Goal: Information Seeking & Learning: Learn about a topic

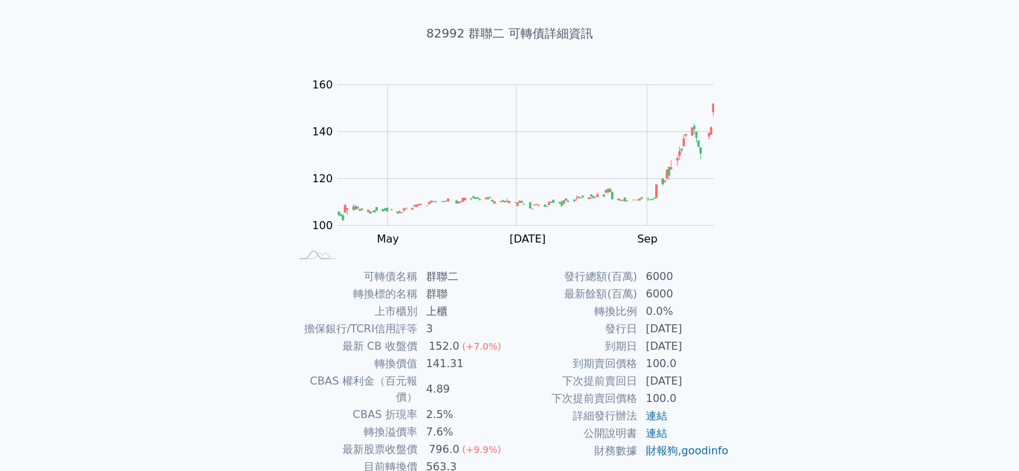
scroll to position [134, 0]
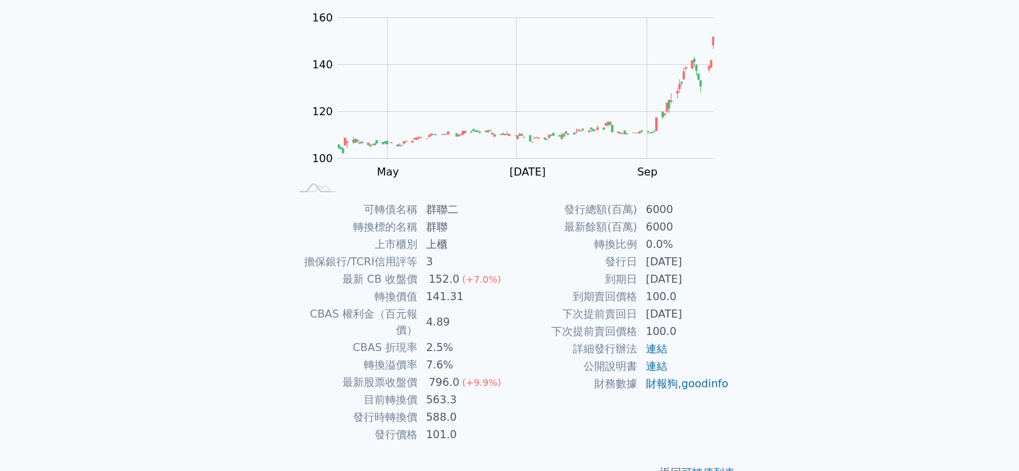
click at [543, 380] on td "財務數據" at bounding box center [574, 383] width 128 height 17
drag, startPoint x: 447, startPoint y: 405, endPoint x: 426, endPoint y: 388, distance: 26.7
click at [426, 388] on tbody "可轉債名稱 群聯二 轉換標的名稱 群聯 上市櫃別 上櫃 擔保銀行/TCRI信用評等 3 最新 CB 收盤價 152.0 (+7.0%) 轉換價值 141.31…" at bounding box center [400, 322] width 220 height 243
click at [440, 391] on td "563.3" at bounding box center [464, 399] width 92 height 17
drag, startPoint x: 441, startPoint y: 364, endPoint x: 431, endPoint y: 363, distance: 10.1
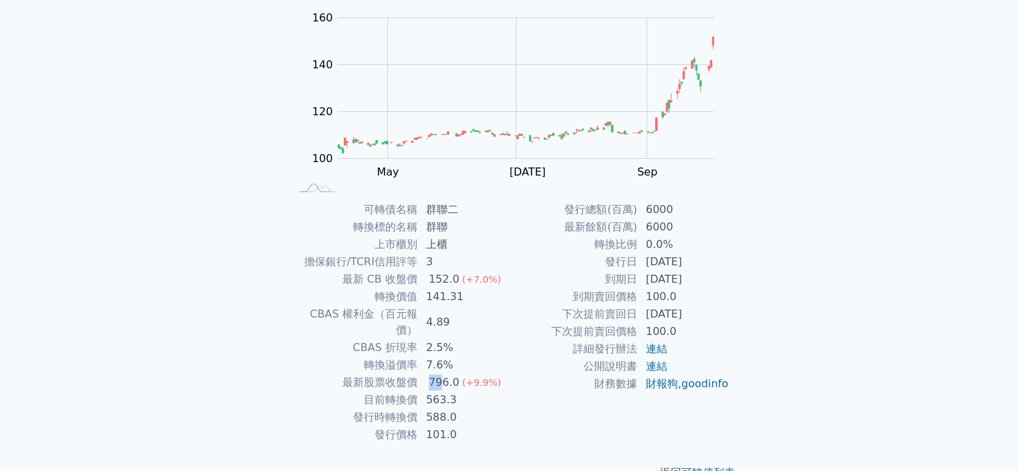
click at [431, 375] on div "796.0" at bounding box center [444, 383] width 36 height 16
drag, startPoint x: 427, startPoint y: 378, endPoint x: 453, endPoint y: 379, distance: 25.5
click at [453, 391] on td "563.3" at bounding box center [464, 399] width 92 height 17
click at [460, 391] on td "563.3" at bounding box center [464, 399] width 92 height 17
drag, startPoint x: 464, startPoint y: 389, endPoint x: 367, endPoint y: 380, distance: 97.6
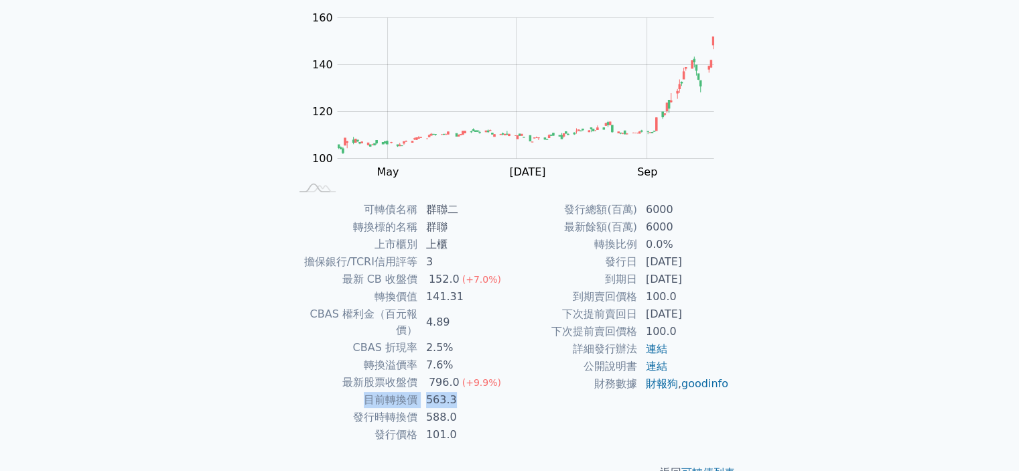
click at [367, 391] on tr "目前轉換價 563.3" at bounding box center [400, 399] width 220 height 17
click at [458, 391] on td "563.3" at bounding box center [464, 399] width 92 height 17
drag, startPoint x: 458, startPoint y: 385, endPoint x: 363, endPoint y: 381, distance: 95.9
click at [363, 391] on tr "目前轉換價 563.3" at bounding box center [400, 399] width 220 height 17
click at [858, 128] on div "可轉債列表 財務數據 可轉債列表 財務數據 登入／註冊 登入／註冊 可轉債列表 › 82992 群聯二 82992 群聯二 可轉債詳細資訊 Zoom Out …" at bounding box center [509, 184] width 1019 height 637
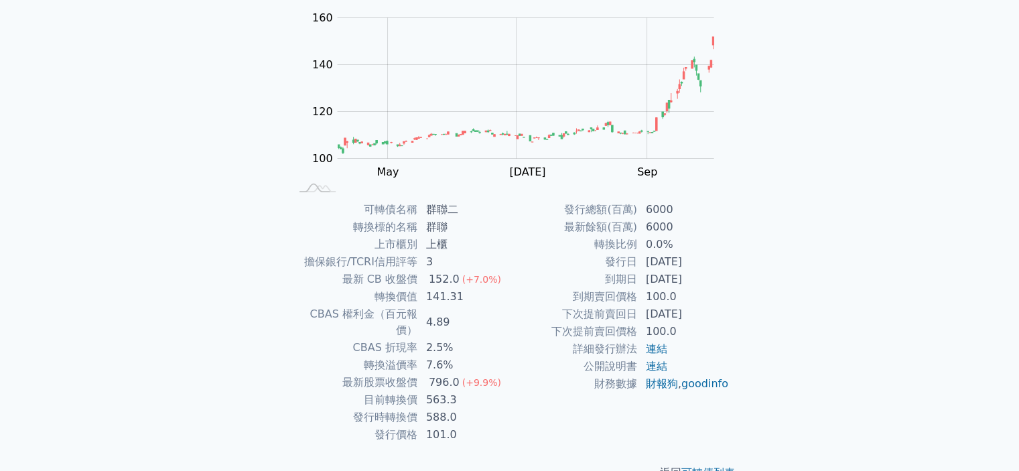
click at [442, 391] on td "563.3" at bounding box center [464, 399] width 92 height 17
click at [451, 409] on td "588.0" at bounding box center [464, 417] width 92 height 17
click at [465, 426] on td "101.0" at bounding box center [464, 434] width 92 height 17
drag, startPoint x: 468, startPoint y: 401, endPoint x: 354, endPoint y: 380, distance: 115.9
click at [354, 380] on tbody "可轉債名稱 群聯二 轉換標的名稱 群聯 上市櫃別 上櫃 擔保銀行/TCRI信用評等 3 最新 CB 收盤價 152.0 (+7.0%) 轉換價值 141.31…" at bounding box center [400, 322] width 220 height 243
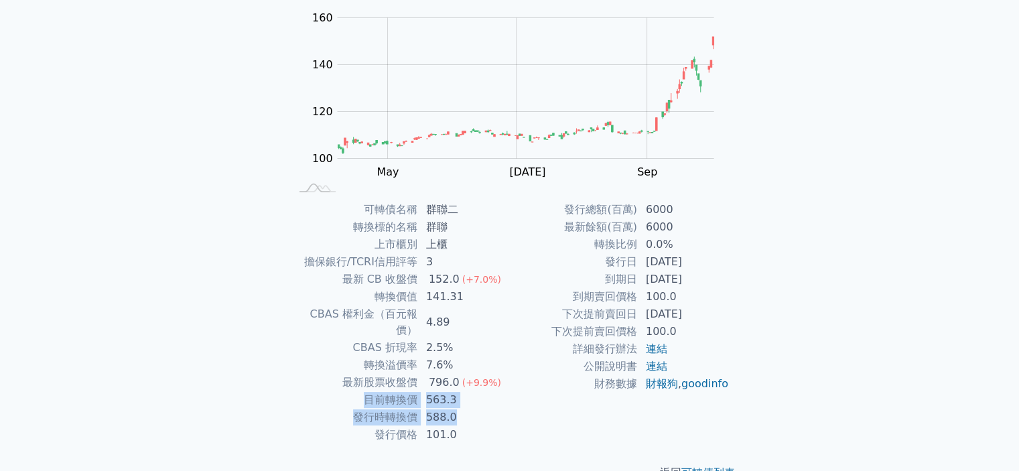
click at [442, 391] on td "563.3" at bounding box center [464, 399] width 92 height 17
drag, startPoint x: 456, startPoint y: 397, endPoint x: 361, endPoint y: 374, distance: 97.2
click at [361, 374] on tbody "可轉債名稱 群聯二 轉換標的名稱 群聯 上市櫃別 上櫃 擔保銀行/TCRI信用評等 3 最新 CB 收盤價 152.0 (+7.0%) 轉換價值 141.31…" at bounding box center [400, 322] width 220 height 243
click at [361, 374] on td "最新股票收盤價" at bounding box center [354, 382] width 128 height 17
drag, startPoint x: 464, startPoint y: 393, endPoint x: 405, endPoint y: 394, distance: 59.0
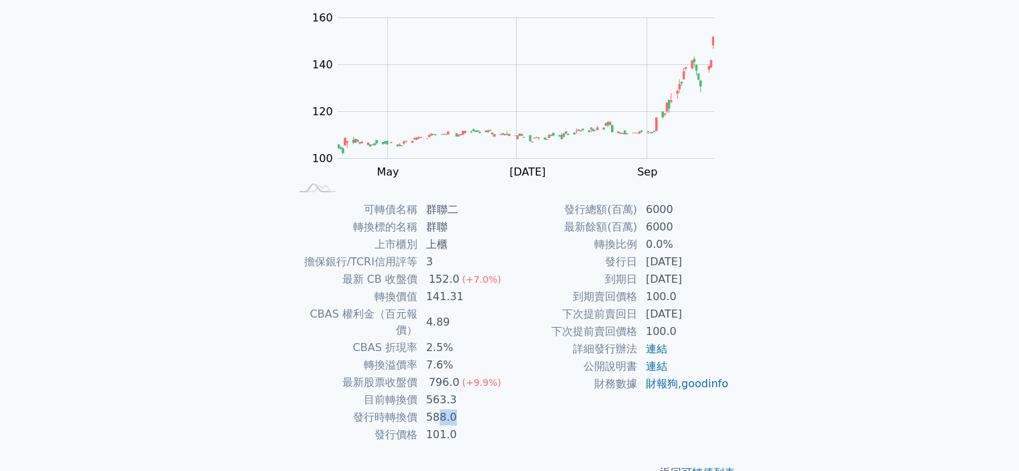
click at [418, 409] on td "588.0" at bounding box center [464, 417] width 92 height 17
click at [395, 409] on td "發行時轉換價" at bounding box center [354, 417] width 128 height 17
drag, startPoint x: 340, startPoint y: 361, endPoint x: 476, endPoint y: 380, distance: 136.6
click at [476, 380] on tbody "可轉債名稱 群聯二 轉換標的名稱 群聯 上市櫃別 上櫃 擔保銀行/TCRI信用評等 3 最新 CB 收盤價 152.0 (+7.0%) 轉換價值 141.31…" at bounding box center [400, 322] width 220 height 243
click at [476, 391] on td "563.3" at bounding box center [464, 399] width 92 height 17
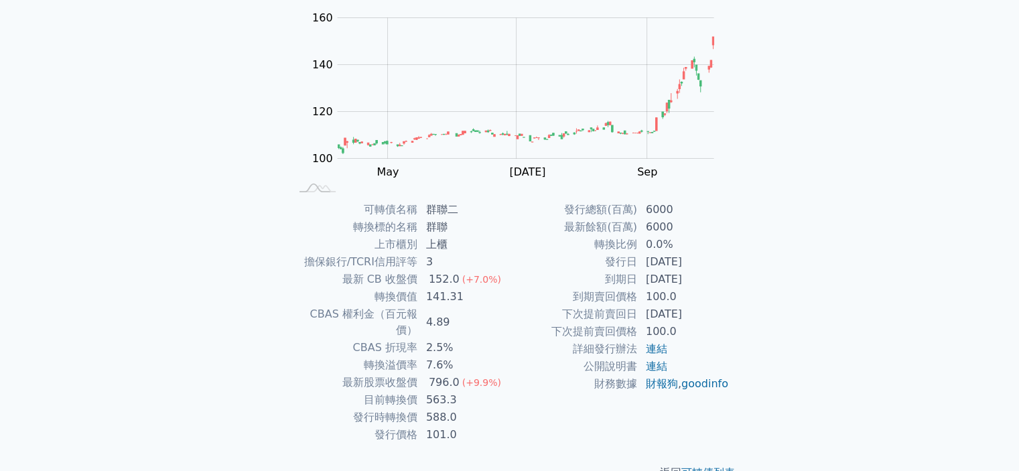
click at [472, 391] on td "563.3" at bounding box center [464, 399] width 92 height 17
drag, startPoint x: 459, startPoint y: 385, endPoint x: 358, endPoint y: 372, distance: 102.1
click at [358, 372] on tbody "可轉債名稱 群聯二 轉換標的名稱 群聯 上市櫃別 上櫃 擔保銀行/TCRI信用評等 3 最新 CB 收盤價 152.0 (+7.0%) 轉換價值 141.31…" at bounding box center [400, 322] width 220 height 243
click at [358, 374] on td "最新股票收盤價" at bounding box center [354, 382] width 128 height 17
drag, startPoint x: 460, startPoint y: 294, endPoint x: 441, endPoint y: 293, distance: 19.4
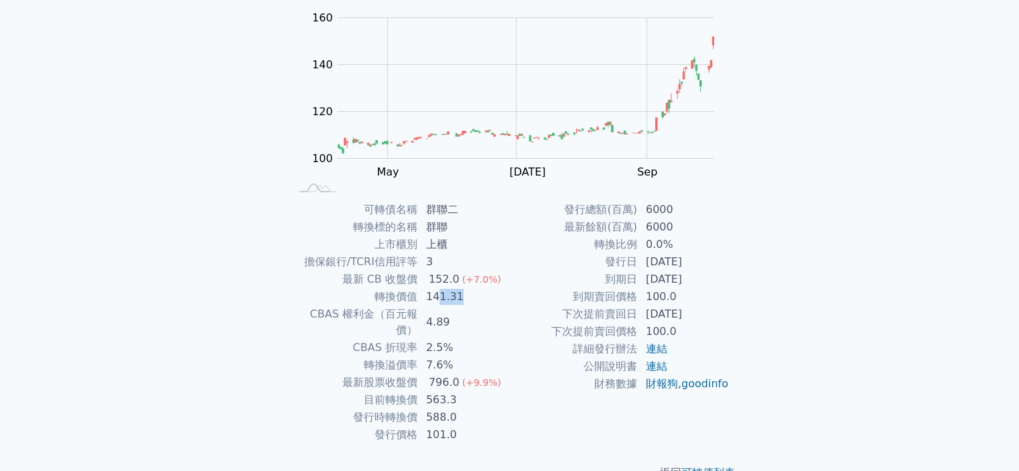
click at [441, 293] on td "141.31" at bounding box center [464, 296] width 92 height 17
click at [442, 293] on td "141.31" at bounding box center [464, 296] width 92 height 17
click at [464, 297] on td "141.31" at bounding box center [464, 296] width 92 height 17
drag, startPoint x: 637, startPoint y: 311, endPoint x: 718, endPoint y: 314, distance: 80.5
click at [718, 314] on tr "下次提前賣回日 [DATE]" at bounding box center [620, 314] width 220 height 17
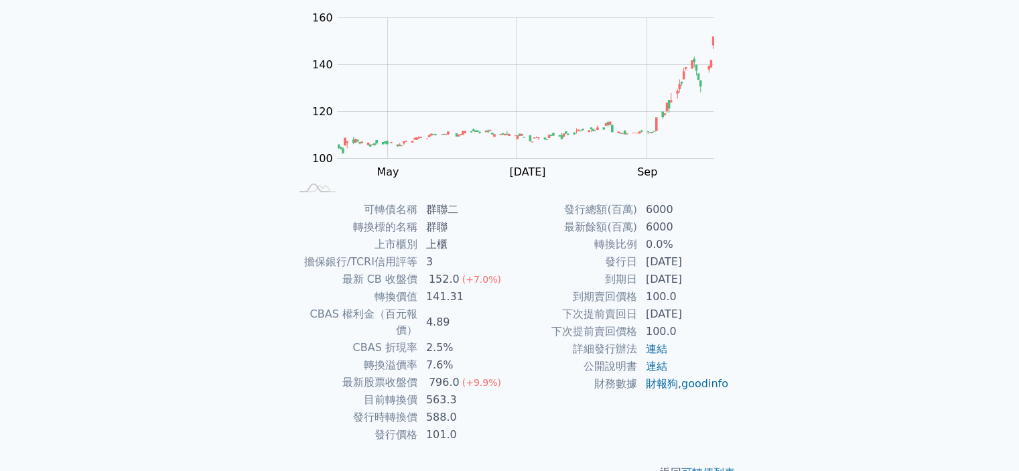
click at [687, 327] on td "100.0" at bounding box center [684, 331] width 92 height 17
drag, startPoint x: 686, startPoint y: 330, endPoint x: 618, endPoint y: 330, distance: 67.7
click at [618, 330] on tr "下次提前賣回價格 100.0" at bounding box center [620, 331] width 220 height 17
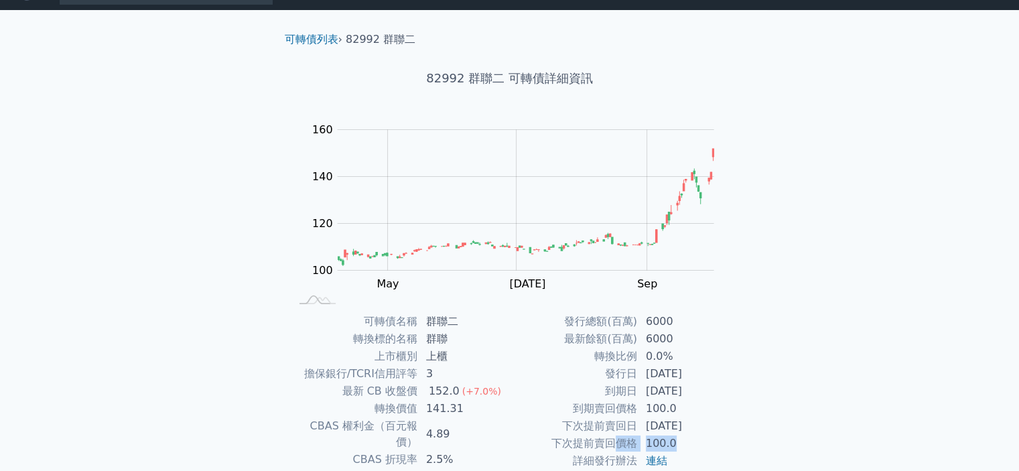
scroll to position [0, 0]
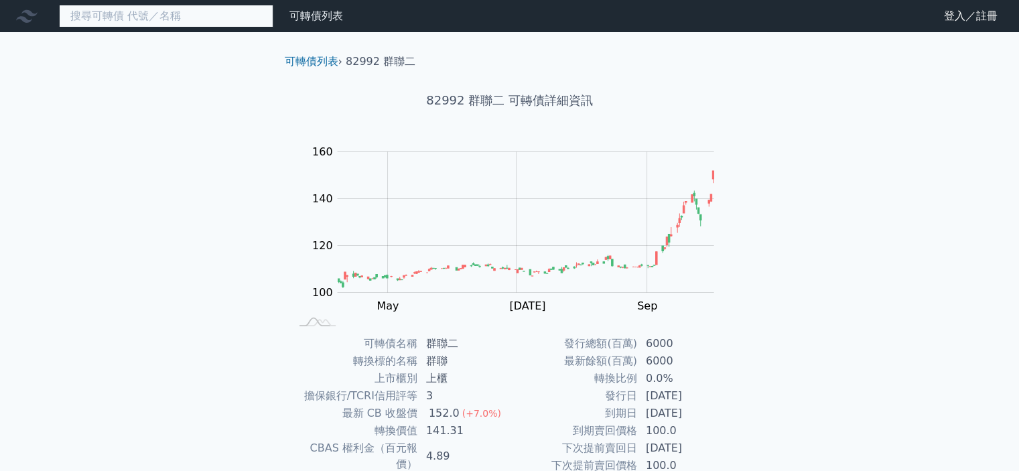
click at [166, 10] on input at bounding box center [166, 16] width 214 height 23
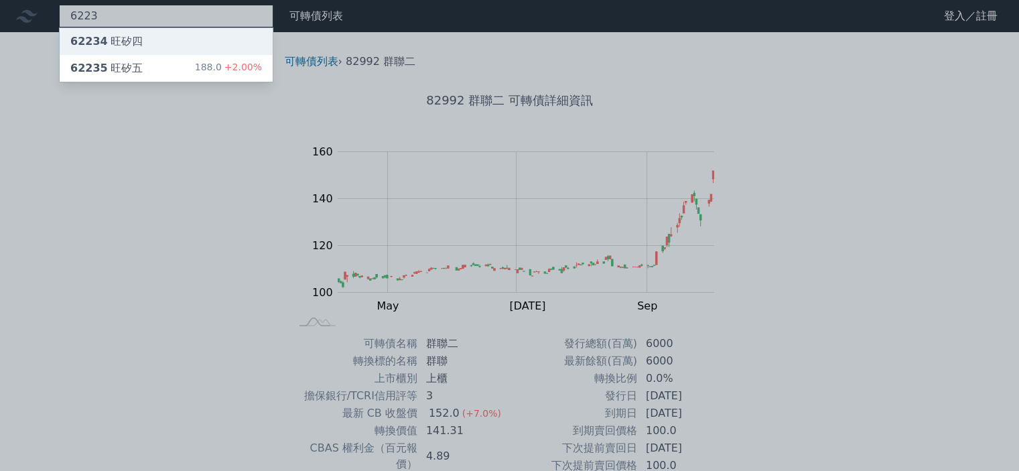
type input "6223"
click at [166, 37] on div "62234 旺矽四" at bounding box center [166, 41] width 213 height 27
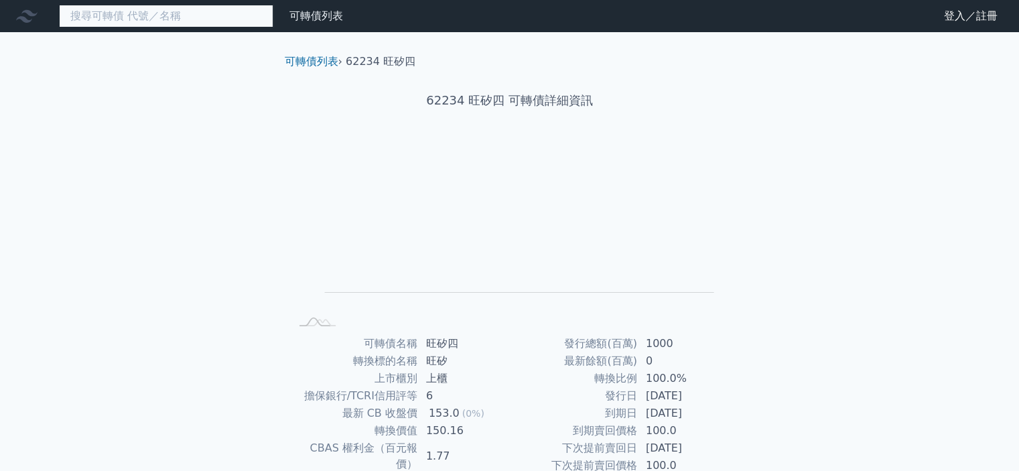
click at [172, 21] on input at bounding box center [166, 16] width 214 height 23
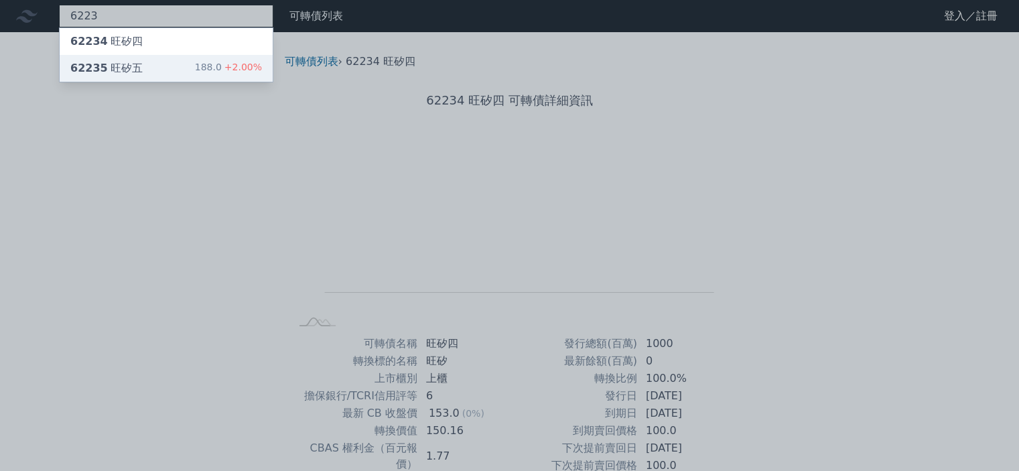
type input "6223"
click at [169, 60] on div "62235 旺矽五 188.0 +2.00%" at bounding box center [166, 68] width 213 height 27
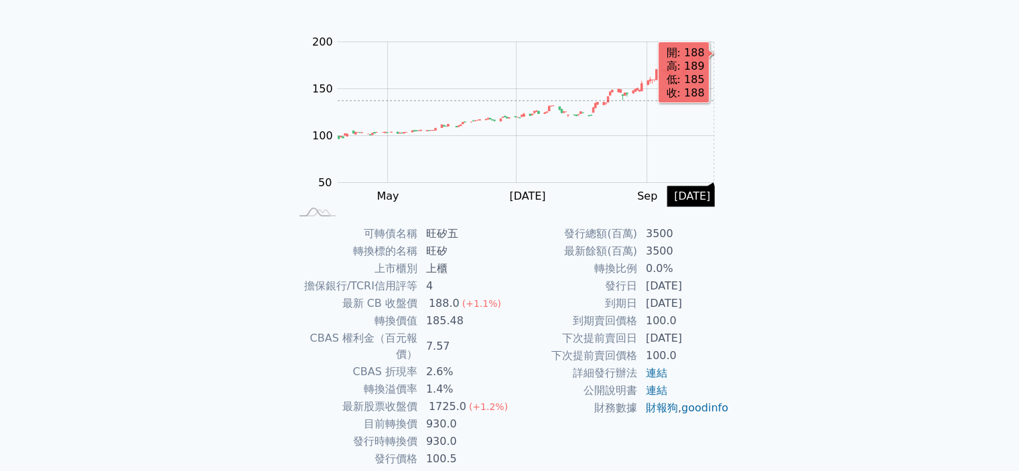
scroll to position [134, 0]
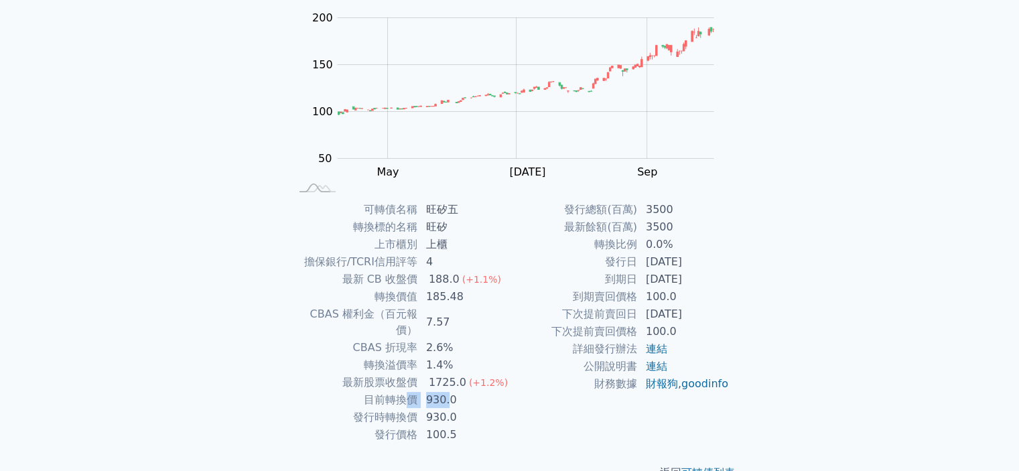
drag, startPoint x: 407, startPoint y: 385, endPoint x: 450, endPoint y: 391, distance: 43.2
click at [450, 391] on tr "目前轉換價 930.0" at bounding box center [400, 399] width 220 height 17
drag, startPoint x: 445, startPoint y: 365, endPoint x: 421, endPoint y: 362, distance: 24.3
click at [421, 374] on td "1725.0 (+1.2%)" at bounding box center [464, 382] width 92 height 17
click at [436, 391] on td "930.0" at bounding box center [464, 399] width 92 height 17
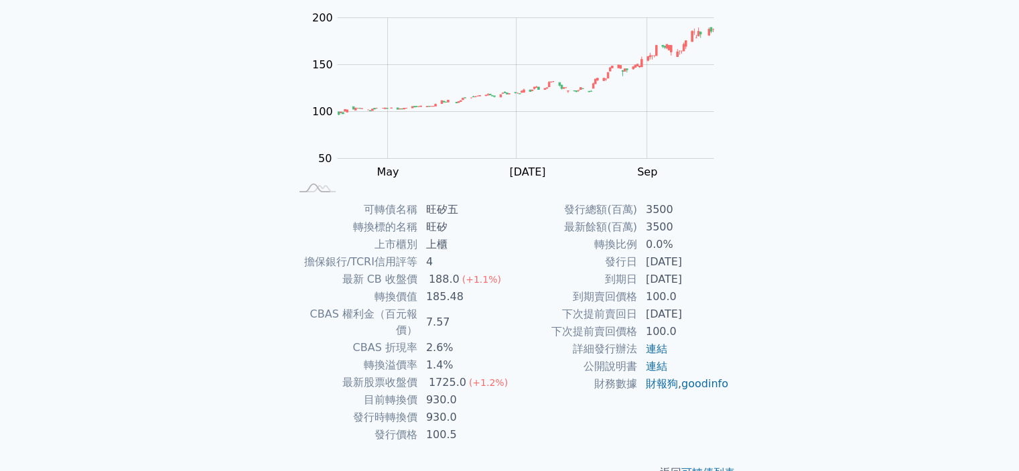
click at [445, 375] on div "1725.0" at bounding box center [447, 383] width 43 height 16
click at [441, 375] on div "1725.0" at bounding box center [447, 383] width 43 height 16
drag, startPoint x: 451, startPoint y: 274, endPoint x: 432, endPoint y: 278, distance: 19.8
click at [432, 278] on div "188.0" at bounding box center [444, 279] width 36 height 16
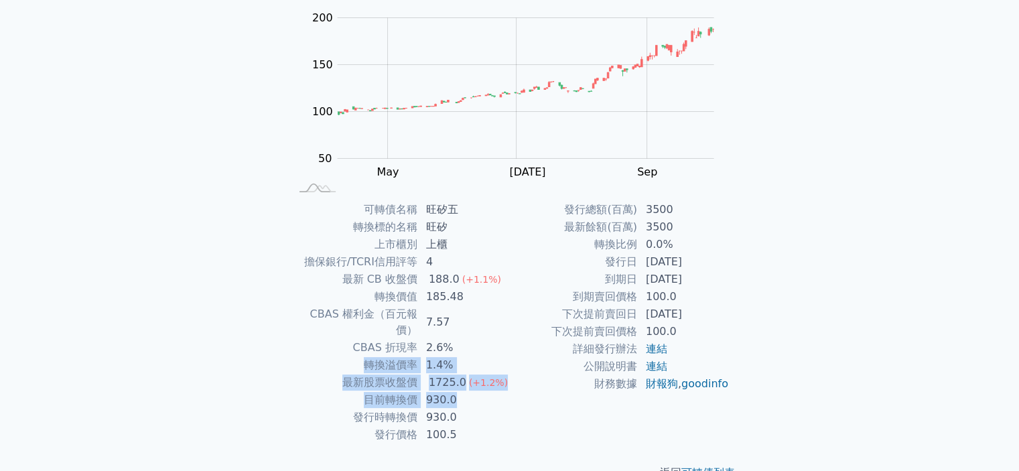
drag, startPoint x: 453, startPoint y: 330, endPoint x: 484, endPoint y: 395, distance: 72.5
click at [484, 395] on tbody "可轉債名稱 旺矽五 轉換標的名稱 旺矽 上市櫃別 上櫃 擔保銀行/TCRI信用評等 4 最新 CB 收盤價 188.0 (+1.1%) 轉換價值 185.48…" at bounding box center [400, 322] width 220 height 243
click at [484, 409] on td "930.0" at bounding box center [464, 417] width 92 height 17
drag, startPoint x: 484, startPoint y: 396, endPoint x: 485, endPoint y: 300, distance: 95.8
click at [482, 307] on tbody "可轉債名稱 旺矽五 轉換標的名稱 旺矽 上市櫃別 上櫃 擔保銀行/TCRI信用評等 4 最新 CB 收盤價 188.0 (+1.1%) 轉換價值 185.48…" at bounding box center [400, 322] width 220 height 243
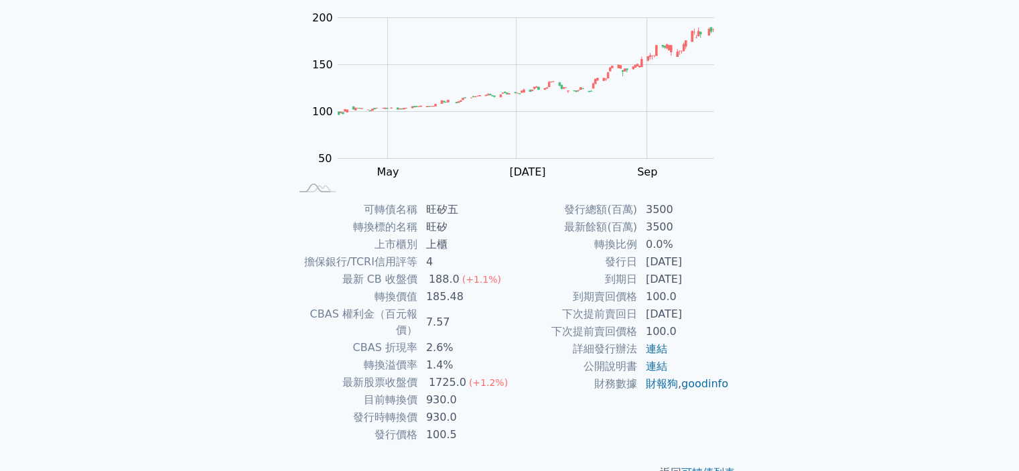
click at [485, 300] on td "185.48" at bounding box center [464, 296] width 92 height 17
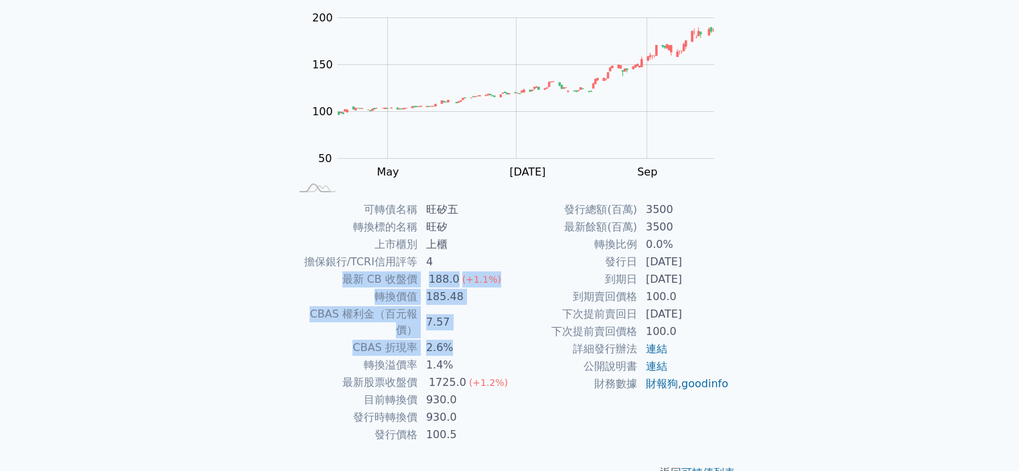
drag, startPoint x: 493, startPoint y: 332, endPoint x: 488, endPoint y: 267, distance: 65.9
click at [488, 267] on tbody "可轉債名稱 旺矽五 轉換標的名稱 旺矽 上市櫃別 上櫃 擔保銀行/TCRI信用評等 4 最新 CB 收盤價 188.0 (+1.1%) 轉換價值 185.48…" at bounding box center [400, 322] width 220 height 243
click at [488, 267] on td "4" at bounding box center [464, 261] width 92 height 17
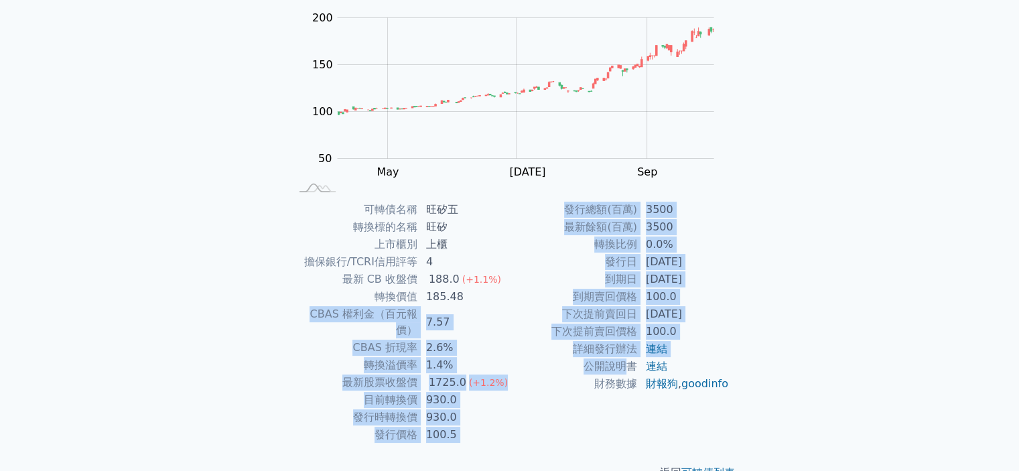
drag, startPoint x: 485, startPoint y: 289, endPoint x: 635, endPoint y: 374, distance: 172.0
click at [629, 374] on div "可轉債名稱 旺矽五 轉換標的名稱 旺矽 上市櫃別 上櫃 擔保銀行/TCRI信用評等 4 最新 CB 收盤價 188.0 (+1.1%) 轉換價值 185.48…" at bounding box center [510, 322] width 472 height 243
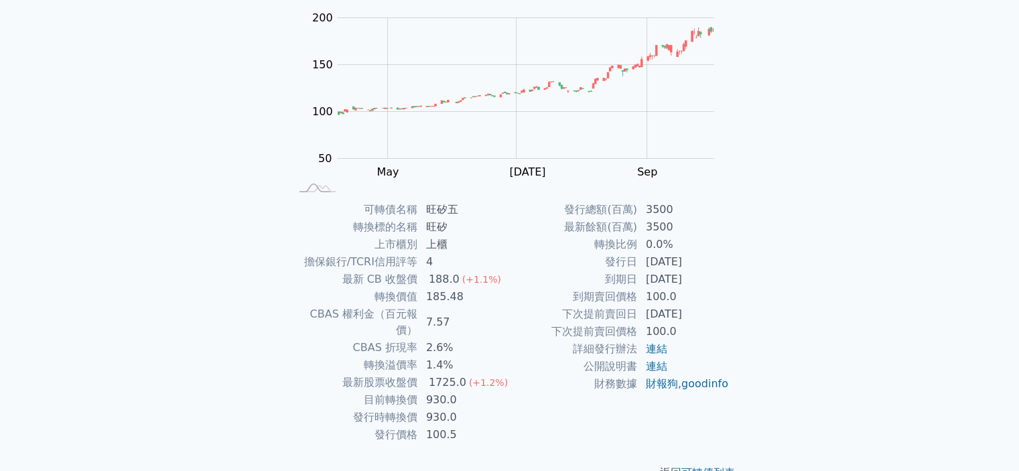
click at [649, 375] on td "財報狗 , goodinfo" at bounding box center [684, 383] width 92 height 17
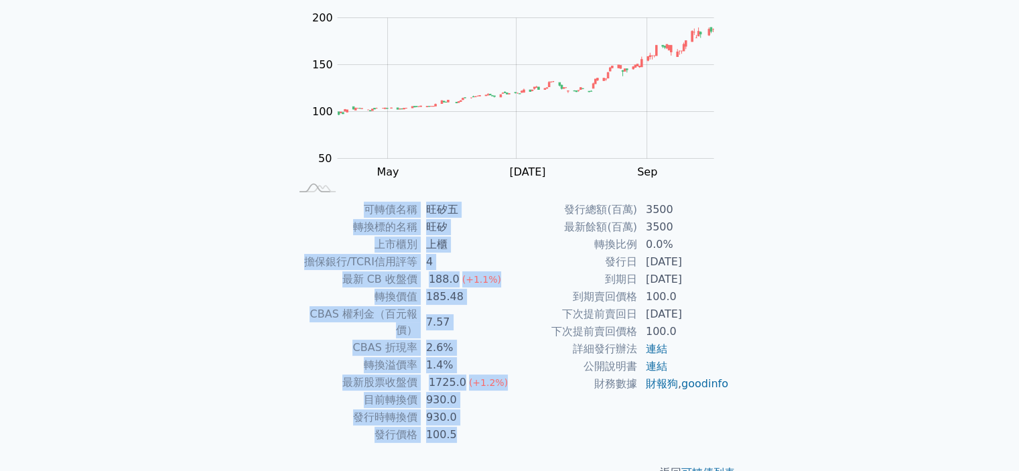
drag, startPoint x: 692, startPoint y: 415, endPoint x: 399, endPoint y: 182, distance: 373.8
click at [399, 182] on div "可轉債列表 › 62235 旺矽五 62235 旺矽五 可轉債詳細資訊 Zoom Out 100 40 60 80 100 250 200 150 50 0 …" at bounding box center [510, 200] width 472 height 604
click at [428, 224] on td "旺矽" at bounding box center [464, 226] width 92 height 17
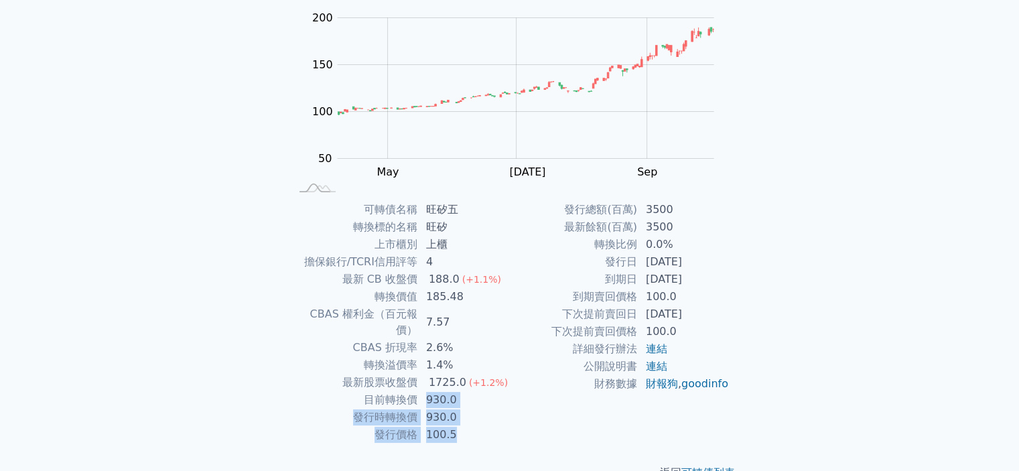
drag, startPoint x: 472, startPoint y: 412, endPoint x: 417, endPoint y: 378, distance: 64.7
click at [417, 378] on tbody "可轉債名稱 旺矽五 轉換標的名稱 旺矽 上市櫃別 上櫃 擔保銀行/TCRI信用評等 4 最新 CB 收盤價 188.0 (+1.1%) 轉換價值 185.48…" at bounding box center [400, 322] width 220 height 243
click at [417, 391] on td "目前轉換價" at bounding box center [354, 399] width 128 height 17
drag, startPoint x: 718, startPoint y: 267, endPoint x: 598, endPoint y: 255, distance: 121.3
click at [598, 255] on tr "發行日 [DATE]" at bounding box center [620, 261] width 220 height 17
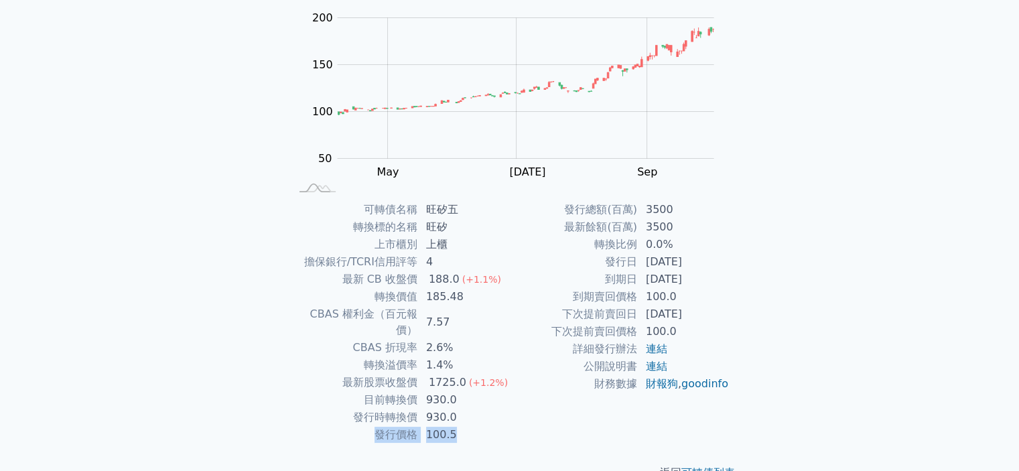
drag, startPoint x: 458, startPoint y: 417, endPoint x: 356, endPoint y: 414, distance: 101.9
click at [356, 426] on tr "發行價格 100.5" at bounding box center [400, 434] width 220 height 17
click at [389, 409] on td "發行時轉換價" at bounding box center [354, 417] width 128 height 17
drag, startPoint x: 425, startPoint y: 411, endPoint x: 486, endPoint y: 415, distance: 61.1
click at [474, 417] on tbody "可轉債名稱 旺矽五 轉換標的名稱 旺矽 上市櫃別 上櫃 擔保銀行/TCRI信用評等 4 最新 CB 收盤價 188.0 (+1.1%) 轉換價值 185.48…" at bounding box center [400, 322] width 220 height 243
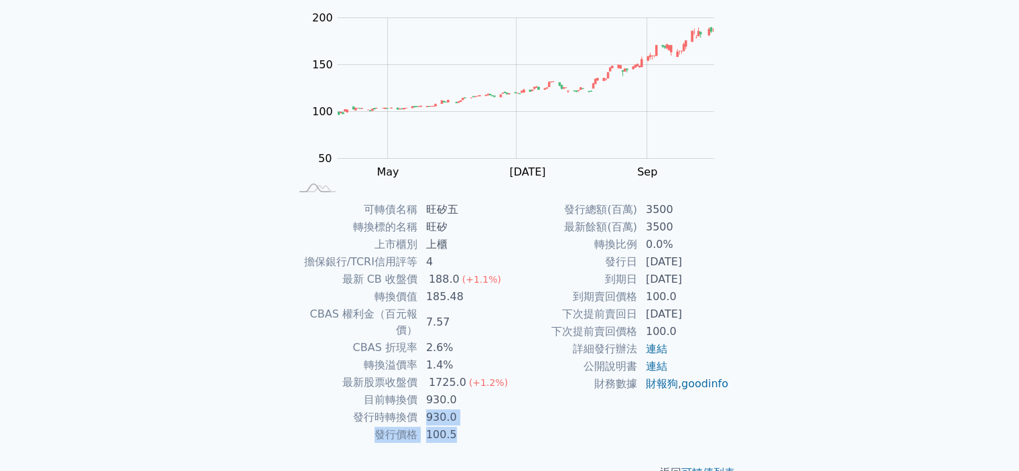
click at [486, 426] on td "100.5" at bounding box center [464, 434] width 92 height 17
click at [489, 426] on td "100.5" at bounding box center [464, 434] width 92 height 17
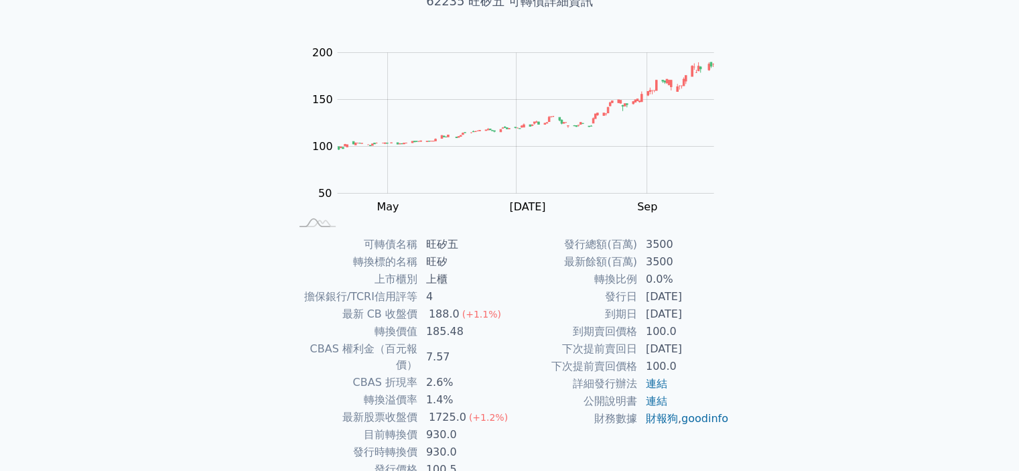
scroll to position [67, 0]
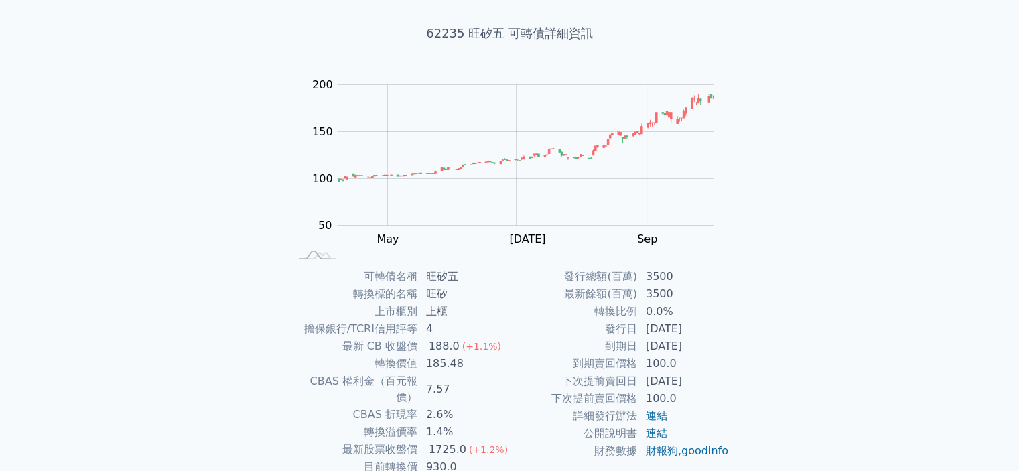
click at [336, 180] on rect at bounding box center [509, 169] width 429 height 188
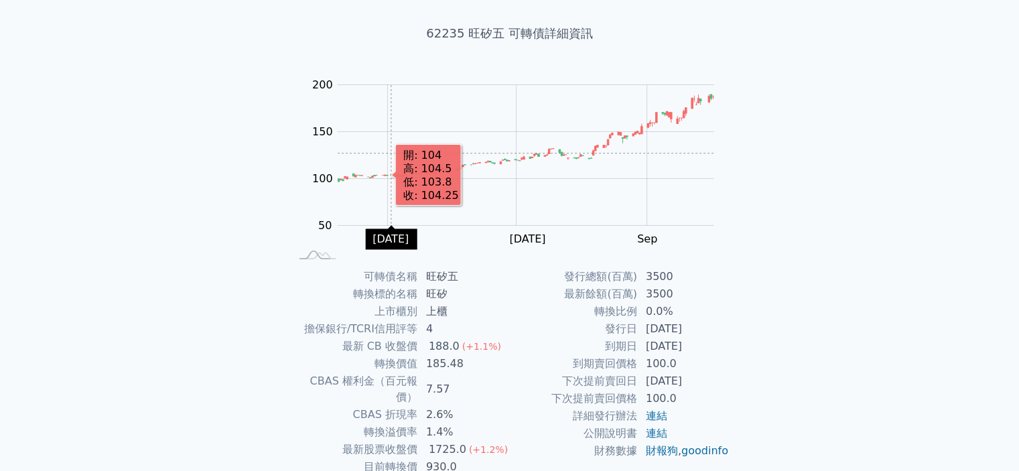
scroll to position [149, 0]
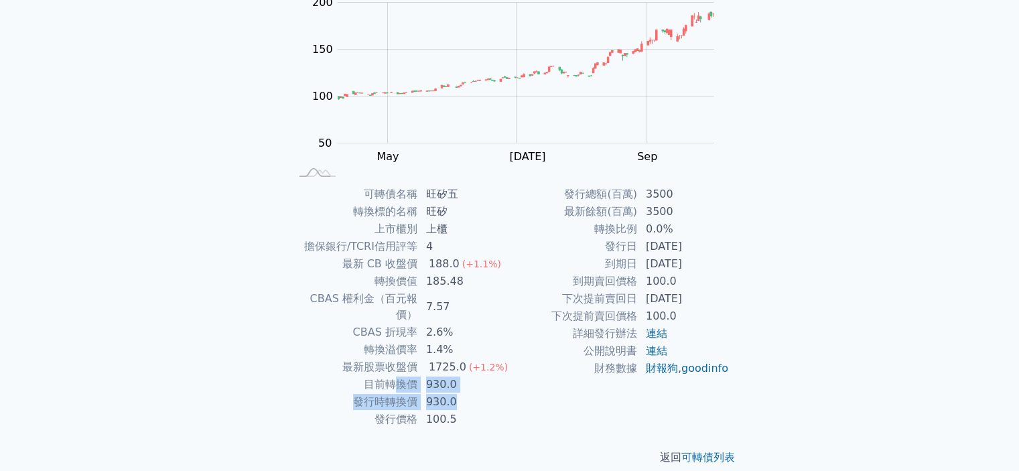
drag, startPoint x: 462, startPoint y: 386, endPoint x: 398, endPoint y: 364, distance: 67.4
click at [398, 364] on tbody "可轉債名稱 旺矽五 轉換標的名稱 旺矽 上市櫃別 上櫃 擔保銀行/TCRI信用評等 4 最新 CB 收盤價 188.0 (+1.1%) 轉換價值 185.48…" at bounding box center [400, 307] width 220 height 243
click at [398, 376] on td "目前轉換價" at bounding box center [354, 384] width 128 height 17
drag, startPoint x: 417, startPoint y: 362, endPoint x: 462, endPoint y: 367, distance: 44.5
click at [462, 376] on tr "目前轉換價 930.0" at bounding box center [400, 384] width 220 height 17
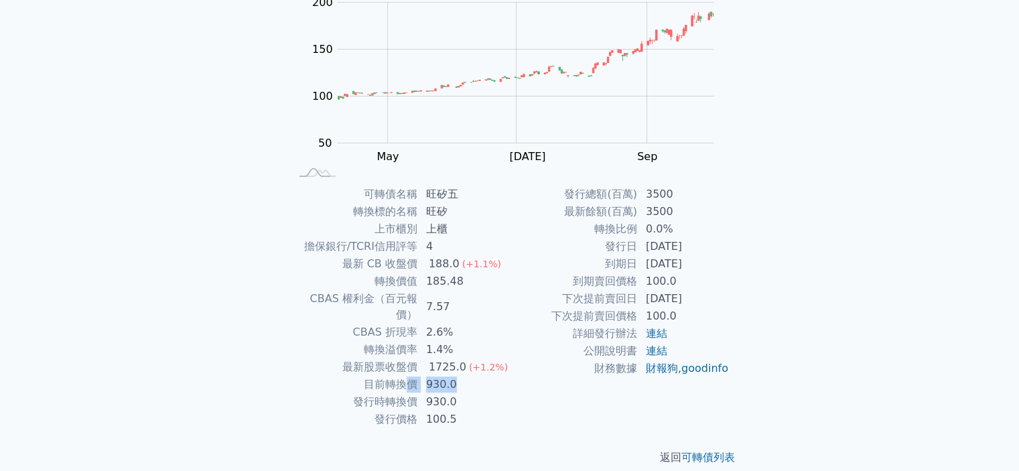
click at [462, 376] on td "930.0" at bounding box center [464, 384] width 92 height 17
drag, startPoint x: 462, startPoint y: 367, endPoint x: 362, endPoint y: 360, distance: 100.0
click at [362, 376] on tr "目前轉換價 930.0" at bounding box center [400, 384] width 220 height 17
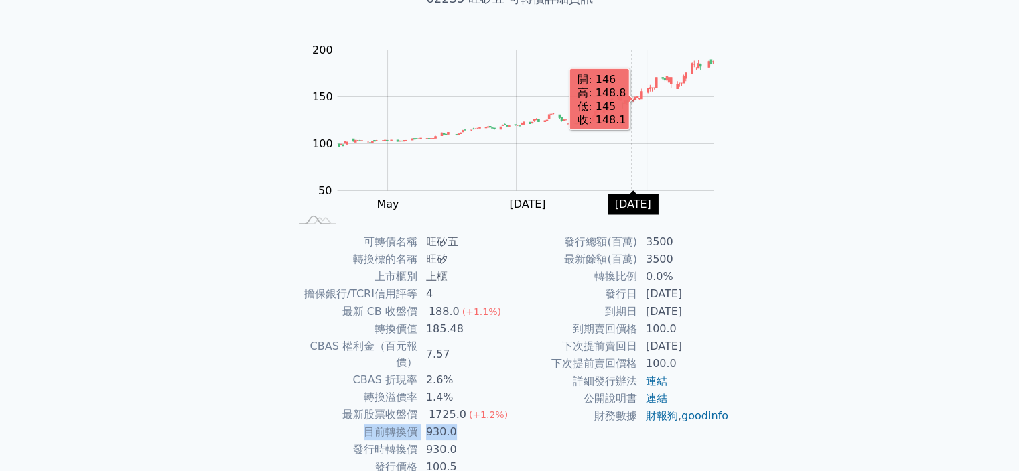
scroll to position [134, 0]
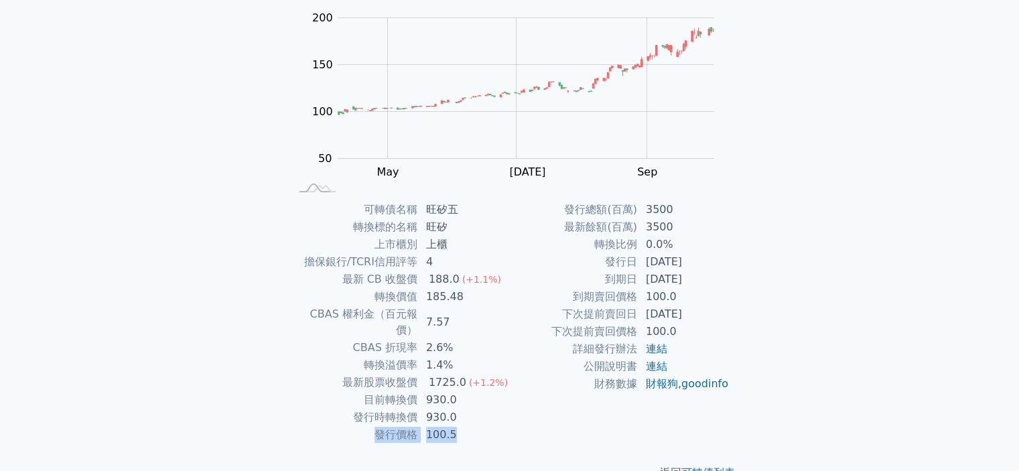
drag, startPoint x: 450, startPoint y: 422, endPoint x: 369, endPoint y: 417, distance: 81.2
click at [369, 426] on tr "發行價格 100.5" at bounding box center [400, 434] width 220 height 17
click at [438, 426] on td "100.5" at bounding box center [464, 434] width 92 height 17
drag, startPoint x: 456, startPoint y: 423, endPoint x: 375, endPoint y: 415, distance: 82.1
click at [375, 426] on tr "發行價格 100.5" at bounding box center [400, 434] width 220 height 17
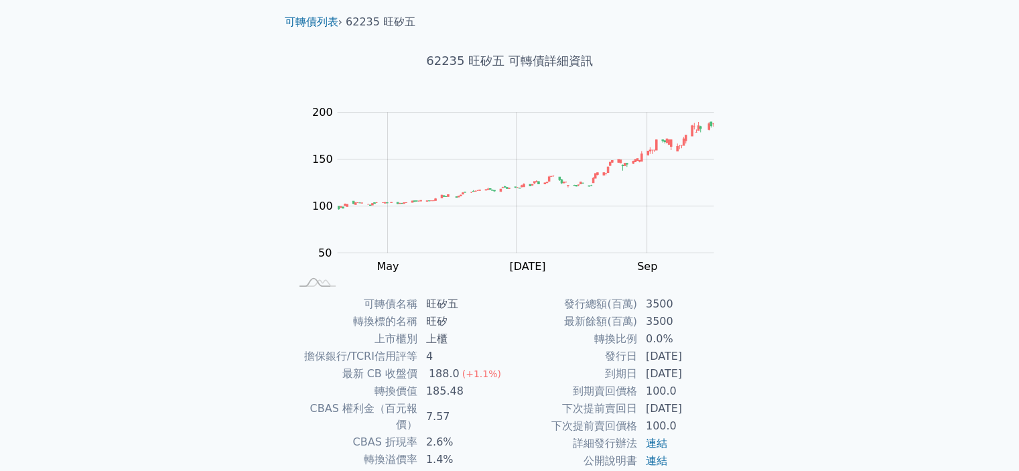
scroll to position [0, 0]
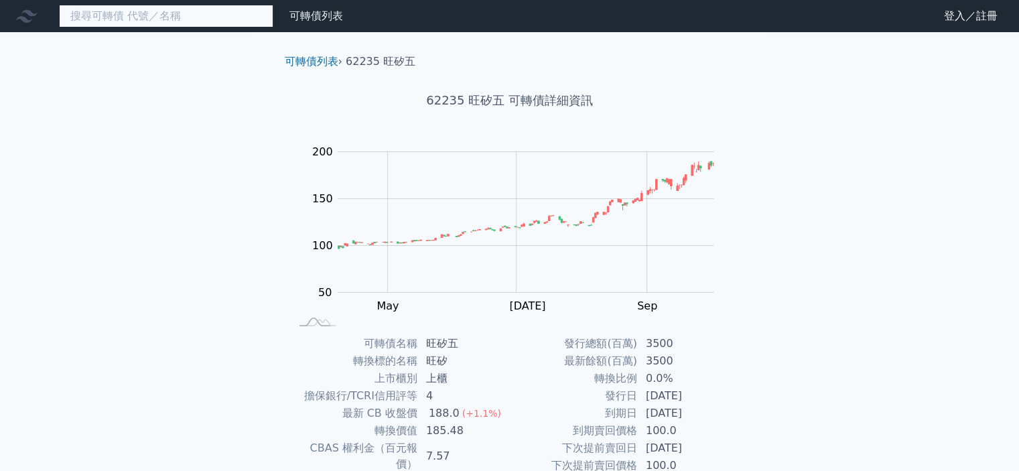
click at [194, 8] on input at bounding box center [166, 16] width 214 height 23
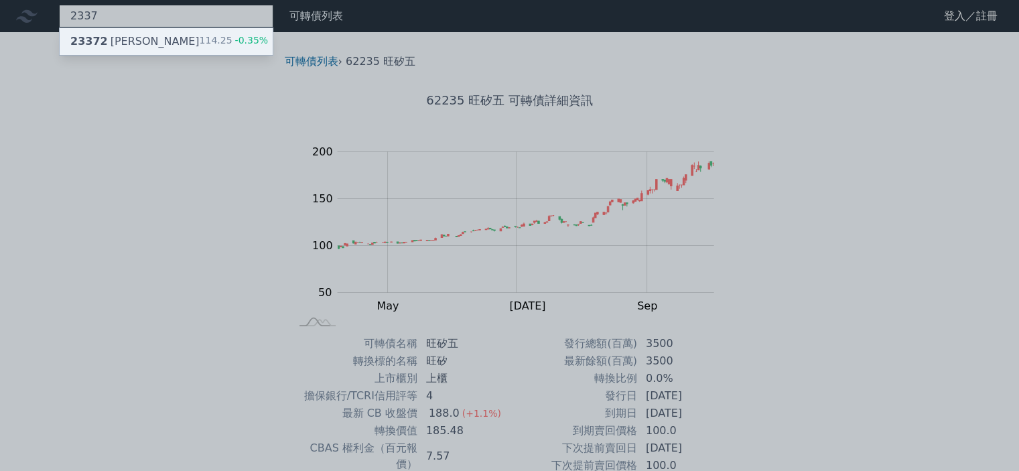
type input "2337"
click at [204, 42] on div "114.25 -0.35%" at bounding box center [234, 42] width 69 height 16
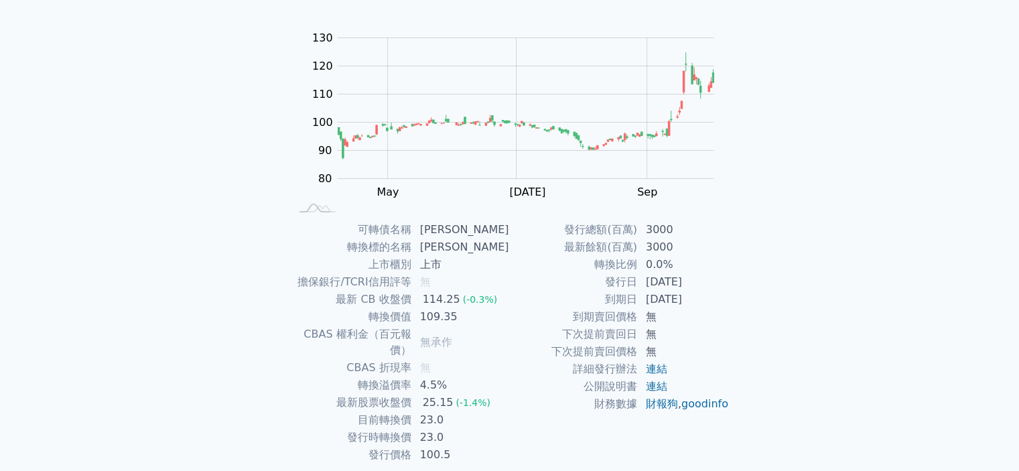
scroll to position [134, 0]
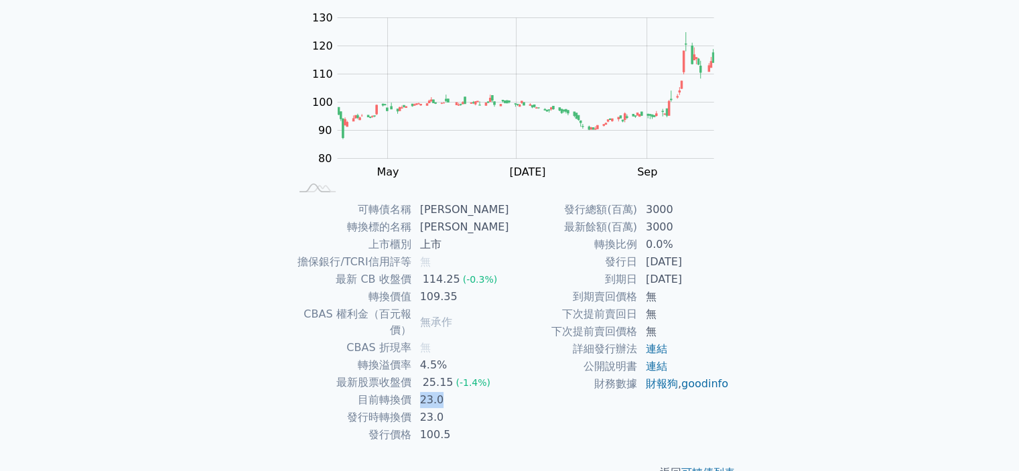
drag, startPoint x: 413, startPoint y: 385, endPoint x: 447, endPoint y: 383, distance: 33.6
click at [447, 391] on tr "目前轉換價 23.0" at bounding box center [400, 399] width 220 height 17
drag, startPoint x: 444, startPoint y: 317, endPoint x: 304, endPoint y: 322, distance: 139.5
click at [304, 322] on tr "CBAS 權利金（百元報價） 無承作" at bounding box center [400, 323] width 220 height 34
click at [356, 339] on td "CBAS 折現率" at bounding box center [351, 347] width 122 height 17
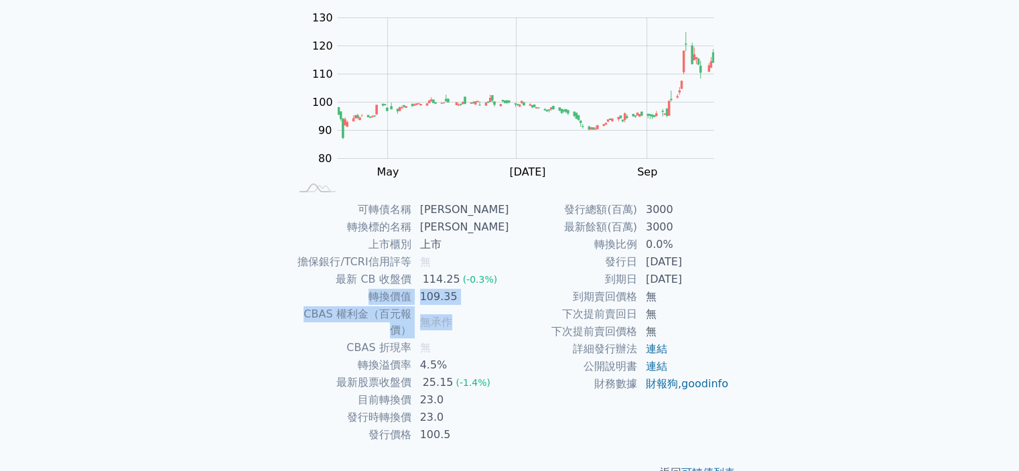
drag, startPoint x: 454, startPoint y: 310, endPoint x: 289, endPoint y: 302, distance: 165.0
click at [290, 302] on tbody "可轉債名稱 [PERSON_NAME] 轉換標的名稱 [PERSON_NAME] 上市櫃別 上市 擔保銀行/TCRI信用評等 無 最新 CB 收盤價 114.…" at bounding box center [400, 322] width 220 height 243
click at [306, 306] on td "CBAS 權利金（百元報價）" at bounding box center [351, 323] width 122 height 34
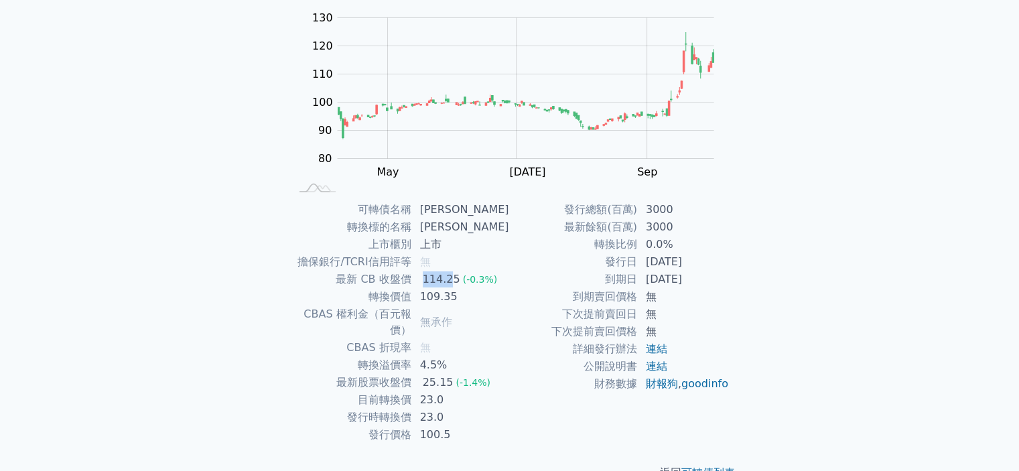
drag, startPoint x: 453, startPoint y: 275, endPoint x: 430, endPoint y: 271, distance: 23.8
click at [430, 271] on div "114.25" at bounding box center [441, 279] width 43 height 16
drag, startPoint x: 378, startPoint y: 304, endPoint x: 418, endPoint y: 310, distance: 40.7
click at [418, 310] on tbody "可轉債名稱 [PERSON_NAME] 轉換標的名稱 [PERSON_NAME] 上市櫃別 上市 擔保銀行/TCRI信用評等 無 最新 CB 收盤價 114.…" at bounding box center [400, 322] width 220 height 243
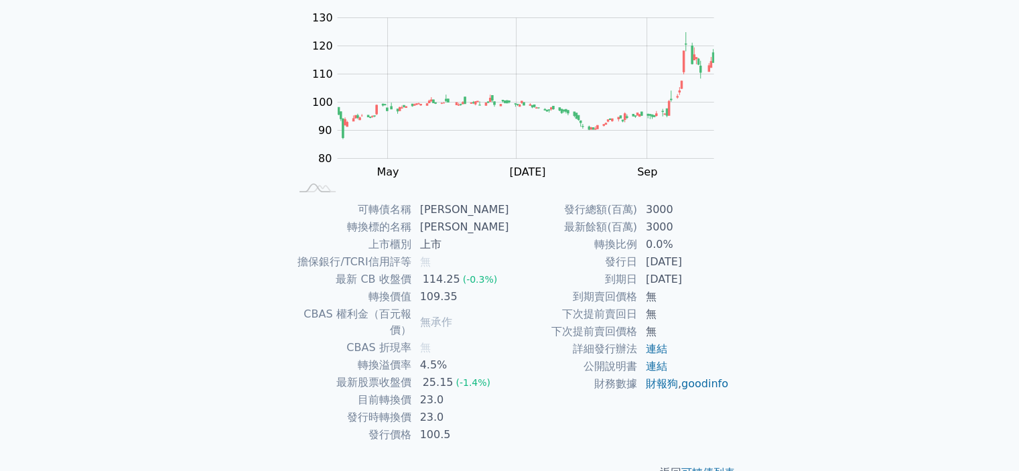
click at [454, 276] on div "114.25" at bounding box center [441, 279] width 43 height 16
drag, startPoint x: 436, startPoint y: 277, endPoint x: 419, endPoint y: 273, distance: 17.2
click at [419, 273] on td "114.25 (-0.3%)" at bounding box center [461, 279] width 98 height 17
click at [430, 279] on div "114.25" at bounding box center [441, 279] width 43 height 16
drag, startPoint x: 436, startPoint y: 279, endPoint x: 460, endPoint y: 276, distance: 23.6
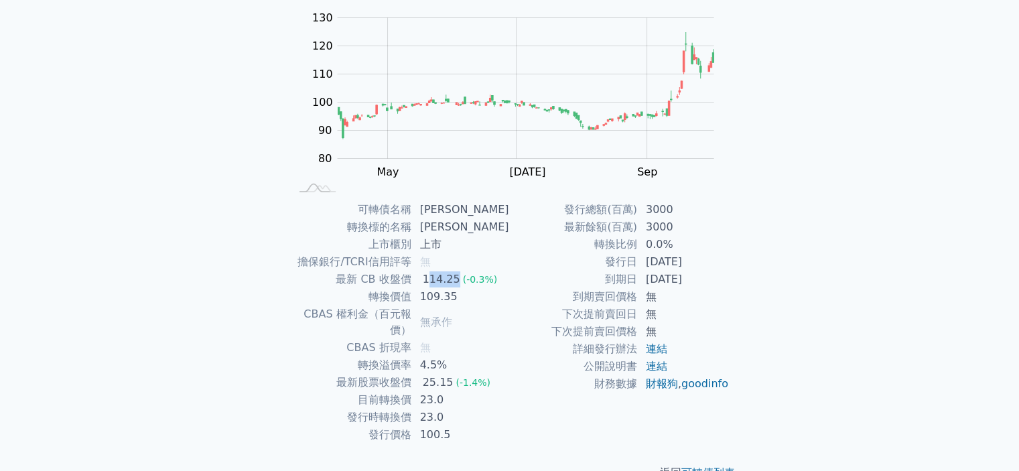
click at [460, 276] on div "114.25" at bounding box center [441, 279] width 43 height 16
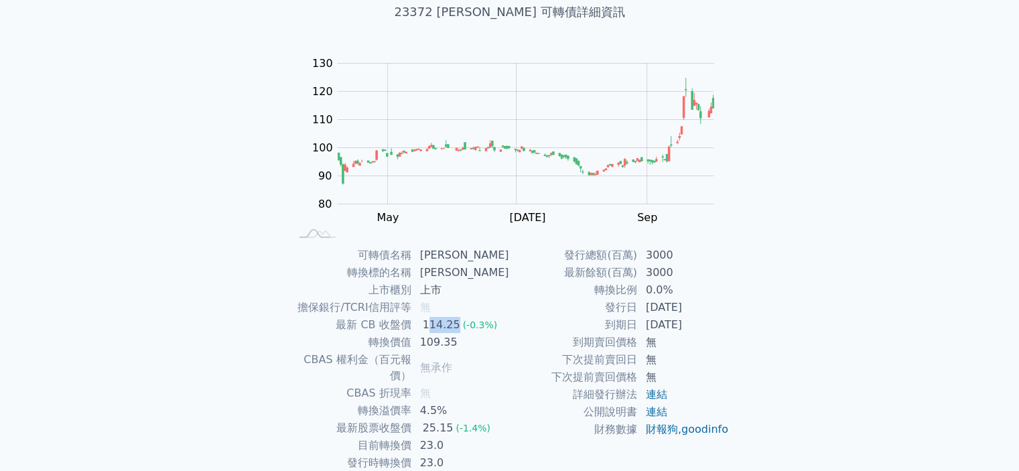
scroll to position [0, 0]
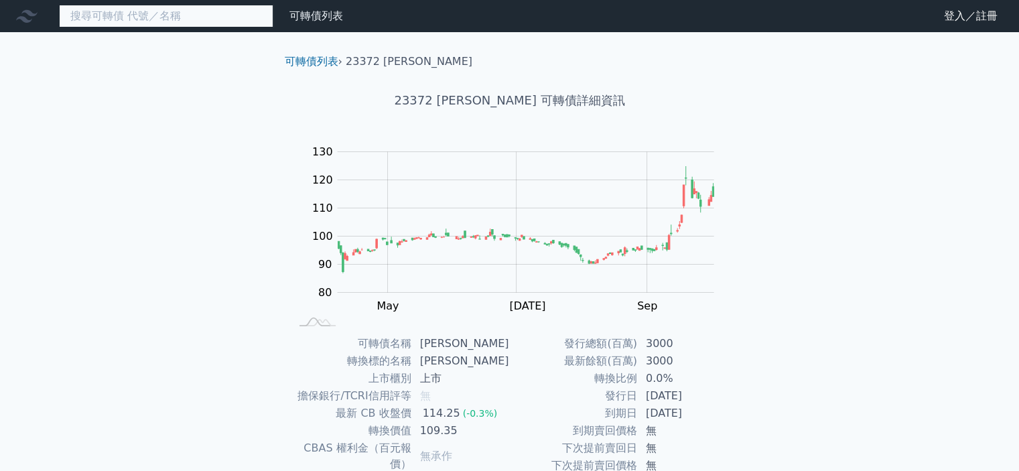
click at [163, 22] on input at bounding box center [166, 16] width 214 height 23
click at [182, 6] on input at bounding box center [166, 16] width 214 height 23
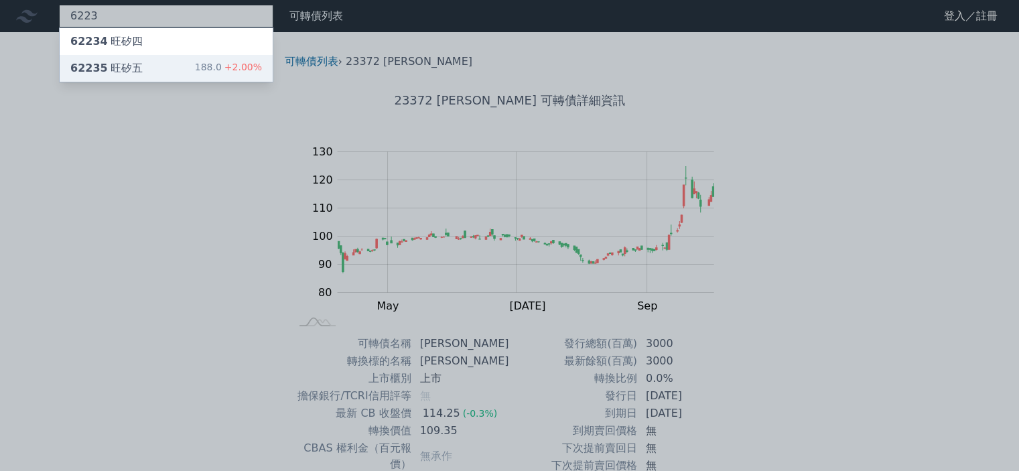
type input "6223"
click at [184, 60] on div "62235 旺矽五 188.0 +2.00%" at bounding box center [166, 68] width 213 height 27
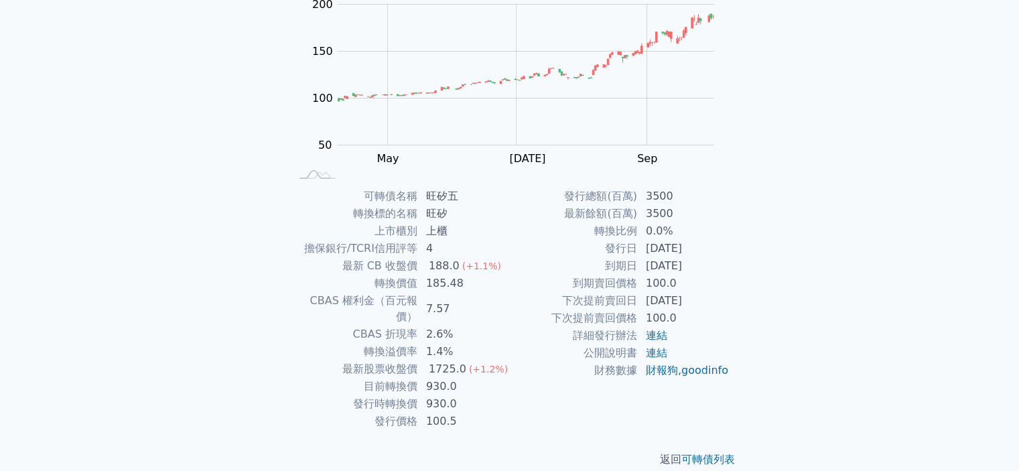
scroll to position [149, 0]
drag, startPoint x: 434, startPoint y: 278, endPoint x: 464, endPoint y: 279, distance: 29.5
click at [464, 279] on td "185.48" at bounding box center [464, 281] width 92 height 17
drag, startPoint x: 450, startPoint y: 297, endPoint x: 417, endPoint y: 294, distance: 32.9
click at [417, 294] on tr "CBAS 權利金（百元報價） 7.57" at bounding box center [400, 307] width 220 height 34
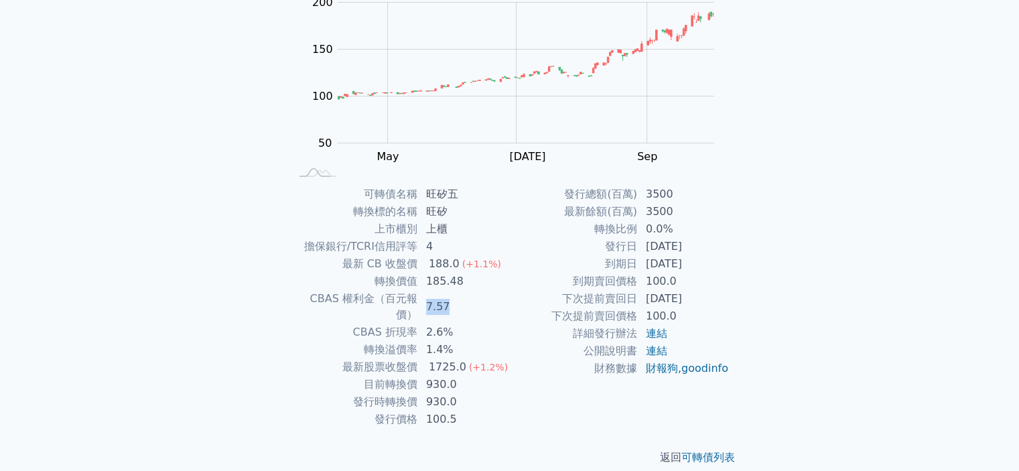
click at [432, 303] on td "7.57" at bounding box center [464, 307] width 92 height 34
drag, startPoint x: 440, startPoint y: 302, endPoint x: 427, endPoint y: 297, distance: 13.6
click at [427, 297] on td "7.57" at bounding box center [464, 307] width 92 height 34
drag, startPoint x: 414, startPoint y: 293, endPoint x: 461, endPoint y: 295, distance: 47.0
click at [461, 295] on tr "CBAS 權利金（百元報價） 7.57" at bounding box center [400, 307] width 220 height 34
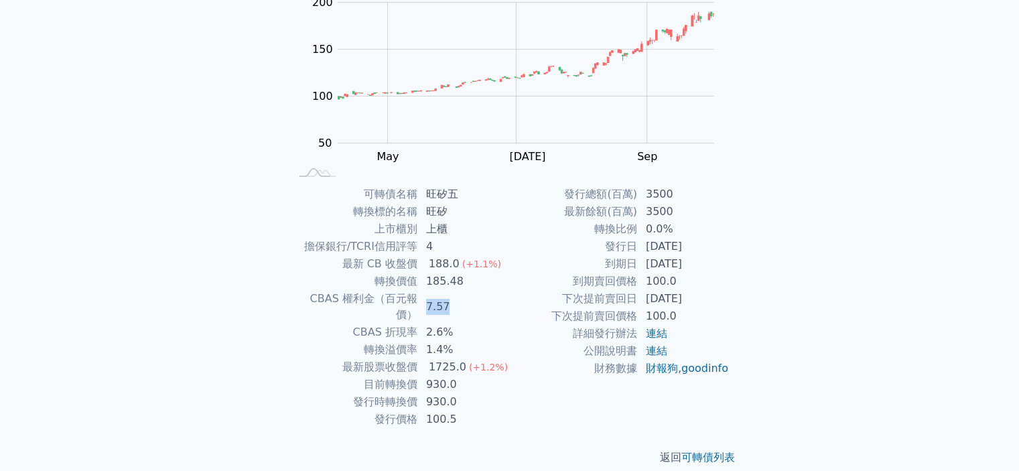
click at [461, 295] on td "7.57" at bounding box center [464, 307] width 92 height 34
drag, startPoint x: 462, startPoint y: 297, endPoint x: 382, endPoint y: 289, distance: 80.7
click at [382, 290] on tr "CBAS 權利金（百元報價） 7.57" at bounding box center [400, 307] width 220 height 34
click at [412, 300] on td "CBAS 權利金（百元報價）" at bounding box center [354, 307] width 128 height 34
drag, startPoint x: 458, startPoint y: 295, endPoint x: 425, endPoint y: 287, distance: 34.6
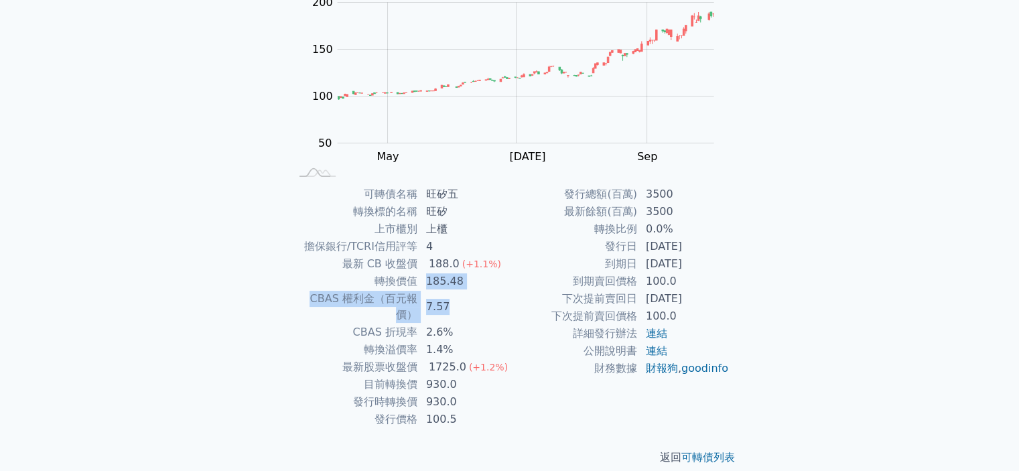
click at [425, 287] on tbody "可轉債名稱 旺矽五 轉換標的名稱 旺矽 上市櫃別 上櫃 擔保銀行/TCRI信用評等 4 最新 CB 收盤價 188.0 (+1.1%) 轉換價值 185.48…" at bounding box center [400, 307] width 220 height 243
click at [422, 289] on td "185.48" at bounding box center [464, 281] width 92 height 17
drag, startPoint x: 423, startPoint y: 300, endPoint x: 453, endPoint y: 302, distance: 29.6
click at [453, 302] on td "7.57" at bounding box center [464, 307] width 92 height 34
drag, startPoint x: 683, startPoint y: 267, endPoint x: 718, endPoint y: 267, distance: 34.8
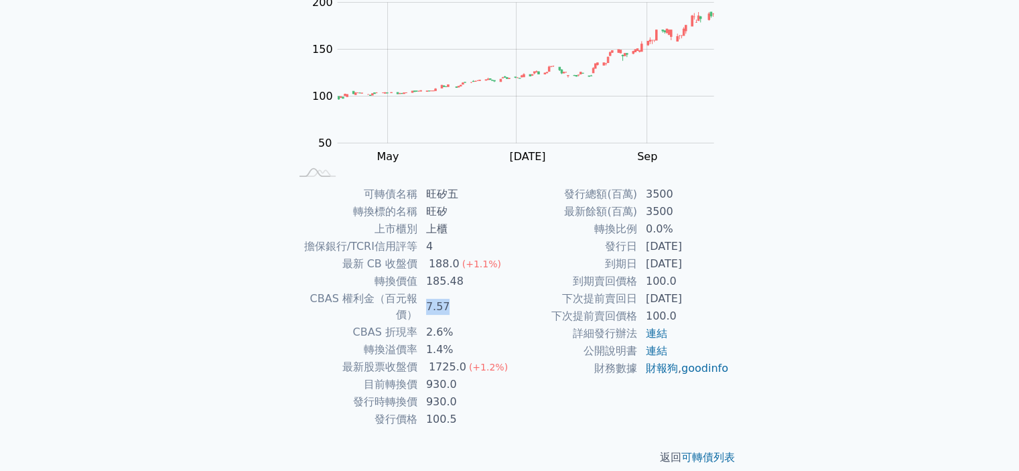
click at [718, 267] on td "[DATE]" at bounding box center [684, 263] width 92 height 17
drag, startPoint x: 728, startPoint y: 302, endPoint x: 607, endPoint y: 293, distance: 120.9
click at [607, 293] on tr "下次提前賣回日 [DATE]" at bounding box center [620, 298] width 220 height 17
click at [663, 261] on td "[DATE]" at bounding box center [684, 263] width 92 height 17
drag, startPoint x: 624, startPoint y: 262, endPoint x: 718, endPoint y: 265, distance: 93.8
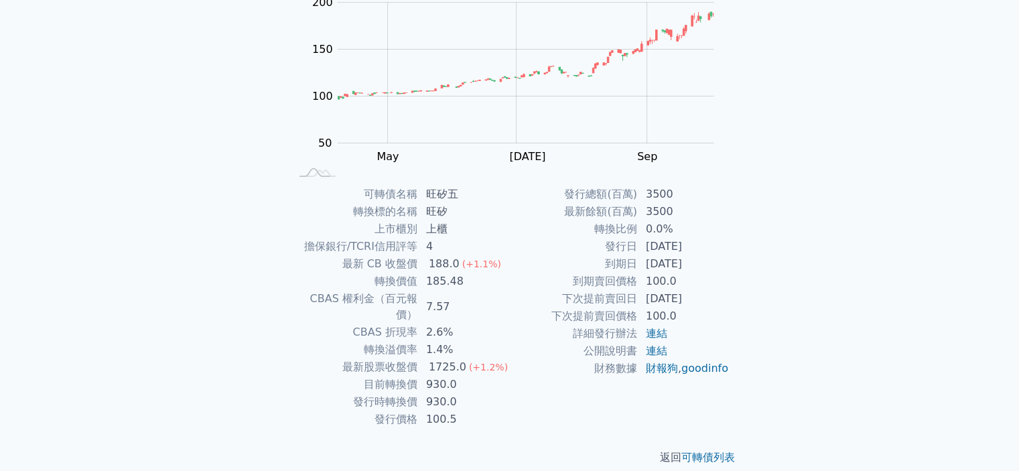
click at [718, 265] on tr "到期日 [DATE]" at bounding box center [620, 263] width 220 height 17
click at [495, 283] on td "185.48" at bounding box center [464, 281] width 92 height 17
drag, startPoint x: 484, startPoint y: 302, endPoint x: 423, endPoint y: 302, distance: 61.0
click at [423, 302] on td "7.57" at bounding box center [464, 307] width 92 height 34
click at [470, 304] on td "7.57" at bounding box center [464, 307] width 92 height 34
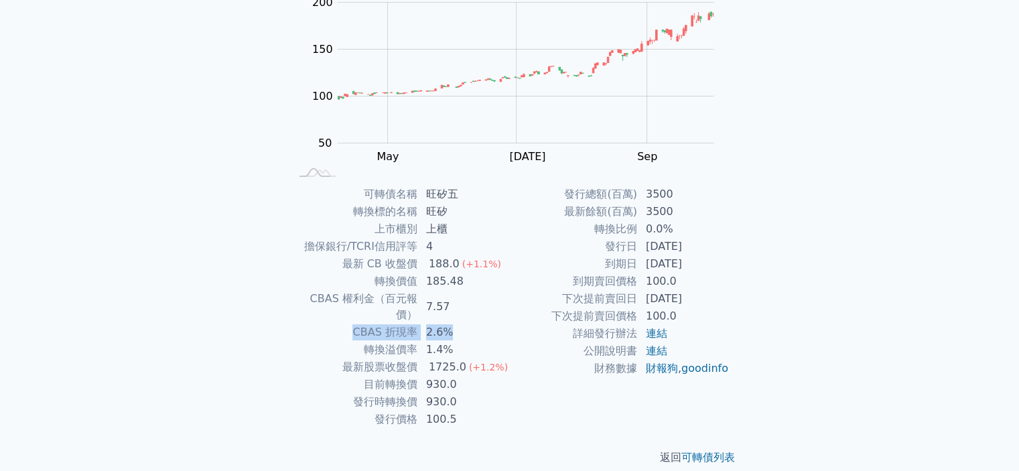
drag, startPoint x: 466, startPoint y: 314, endPoint x: 348, endPoint y: 310, distance: 118.0
click at [348, 324] on tr "CBAS 折現率 2.6%" at bounding box center [400, 332] width 220 height 17
drag, startPoint x: 468, startPoint y: 306, endPoint x: 290, endPoint y: 292, distance: 178.7
click at [290, 292] on tr "CBAS 權利金（百元報價） 7.57" at bounding box center [400, 307] width 220 height 34
click at [461, 304] on td "7.57" at bounding box center [464, 307] width 92 height 34
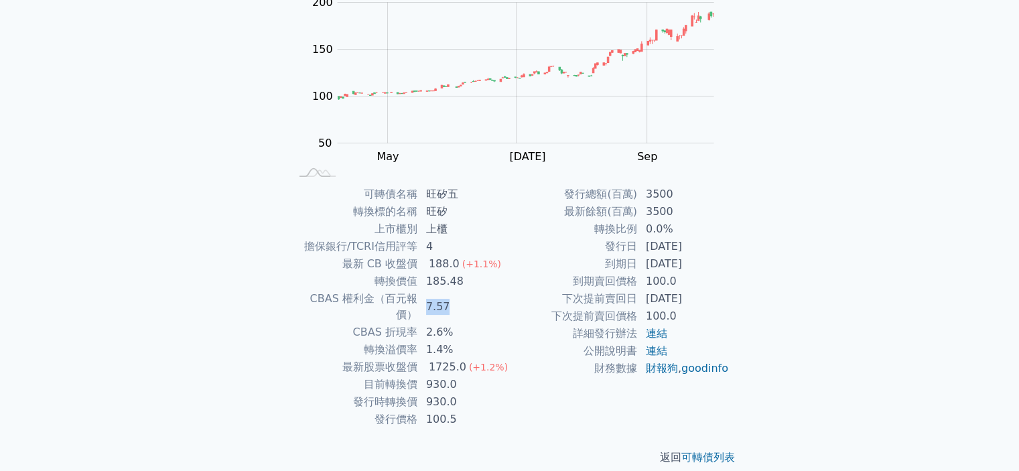
drag, startPoint x: 463, startPoint y: 302, endPoint x: 422, endPoint y: 298, distance: 41.1
click at [422, 298] on td "7.57" at bounding box center [464, 307] width 92 height 34
click at [448, 294] on td "7.57" at bounding box center [464, 307] width 92 height 34
drag, startPoint x: 450, startPoint y: 297, endPoint x: 423, endPoint y: 290, distance: 27.6
click at [423, 290] on td "7.57" at bounding box center [464, 307] width 92 height 34
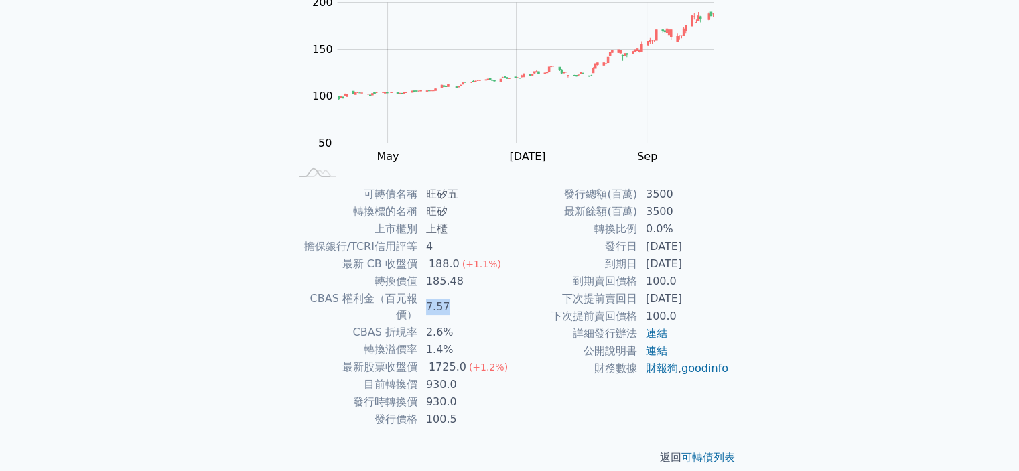
click at [430, 294] on td "7.57" at bounding box center [464, 307] width 92 height 34
drag, startPoint x: 446, startPoint y: 299, endPoint x: 429, endPoint y: 293, distance: 18.4
click at [429, 293] on td "7.57" at bounding box center [464, 307] width 92 height 34
drag, startPoint x: 415, startPoint y: 291, endPoint x: 358, endPoint y: 300, distance: 58.2
click at [358, 300] on td "CBAS 權利金（百元報價）" at bounding box center [354, 307] width 128 height 34
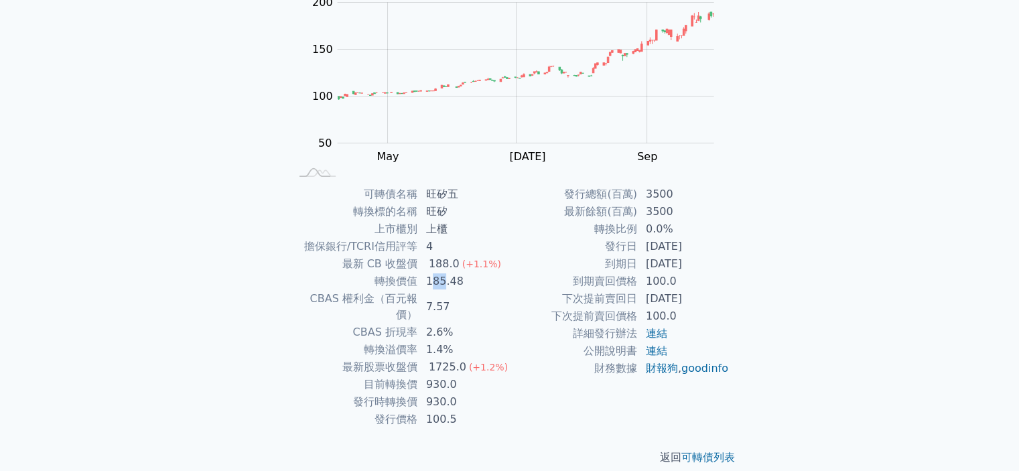
drag, startPoint x: 445, startPoint y: 288, endPoint x: 431, endPoint y: 285, distance: 14.3
click at [431, 285] on td "185.48" at bounding box center [464, 281] width 92 height 17
click at [430, 300] on td "7.57" at bounding box center [464, 307] width 92 height 34
click at [434, 302] on td "7.57" at bounding box center [464, 307] width 92 height 34
drag, startPoint x: 427, startPoint y: 297, endPoint x: 468, endPoint y: 298, distance: 40.2
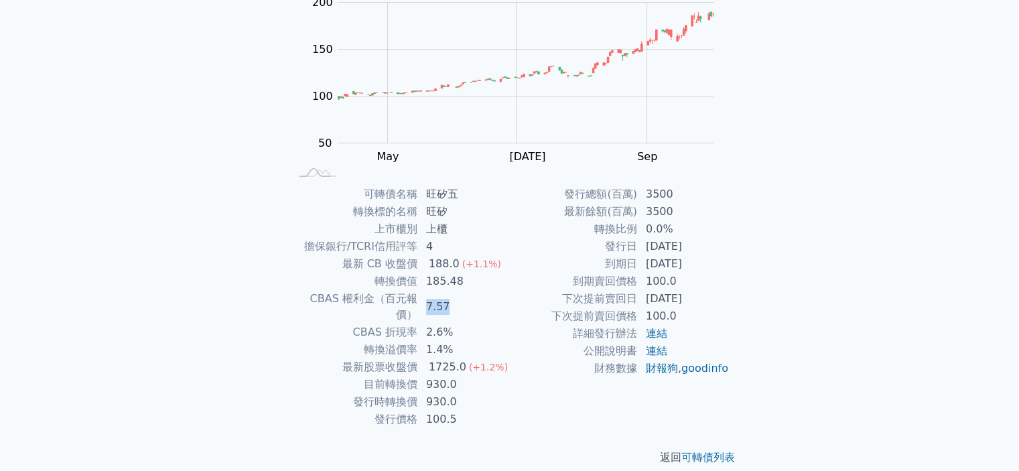
click at [468, 298] on td "7.57" at bounding box center [464, 307] width 92 height 34
click at [470, 298] on td "7.57" at bounding box center [464, 307] width 92 height 34
click at [470, 291] on td "7.57" at bounding box center [464, 307] width 92 height 34
drag, startPoint x: 468, startPoint y: 296, endPoint x: 421, endPoint y: 299, distance: 46.3
click at [421, 299] on td "7.57" at bounding box center [464, 307] width 92 height 34
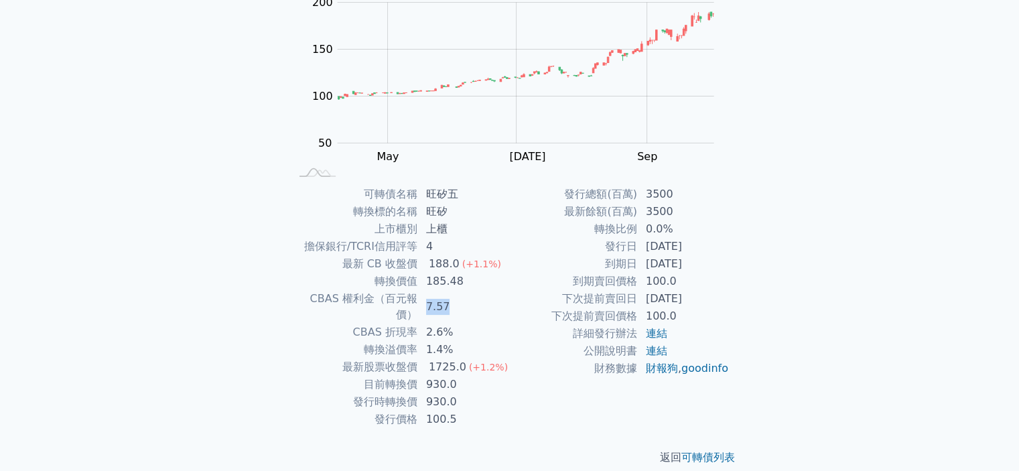
click at [432, 299] on td "7.57" at bounding box center [464, 307] width 92 height 34
click at [434, 305] on td "7.57" at bounding box center [464, 307] width 92 height 34
click at [449, 298] on td "7.57" at bounding box center [464, 307] width 92 height 34
drag, startPoint x: 449, startPoint y: 298, endPoint x: 433, endPoint y: 296, distance: 16.2
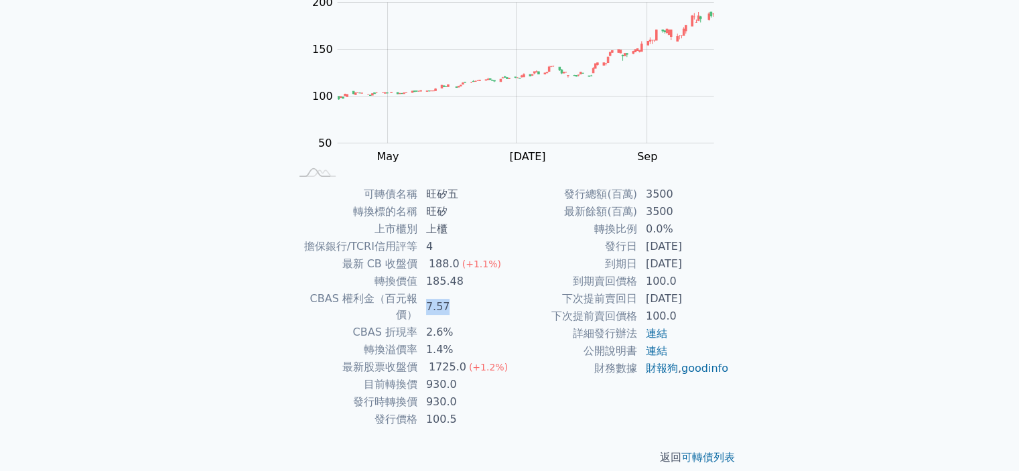
click at [433, 296] on td "7.57" at bounding box center [464, 307] width 92 height 34
click at [438, 297] on td "7.57" at bounding box center [464, 307] width 92 height 34
click at [440, 297] on td "7.57" at bounding box center [464, 307] width 92 height 34
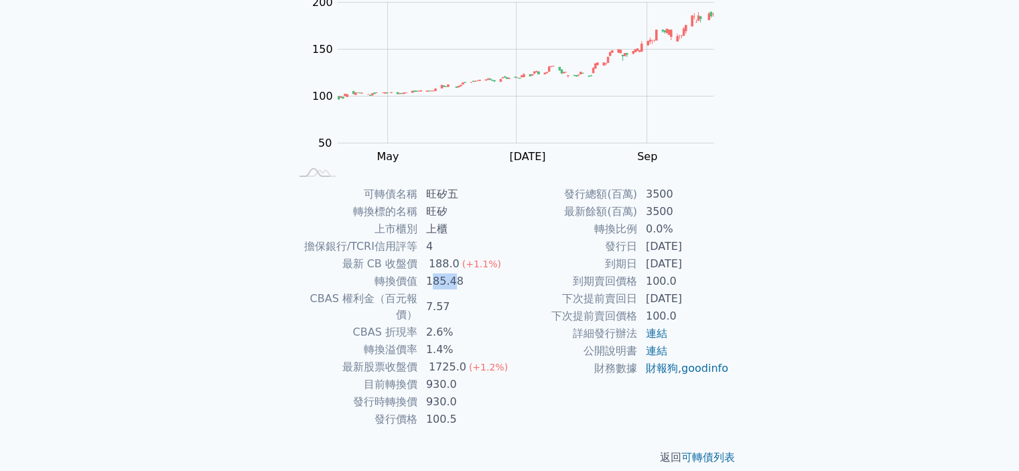
drag, startPoint x: 434, startPoint y: 277, endPoint x: 453, endPoint y: 281, distance: 19.2
click at [453, 281] on td "185.48" at bounding box center [464, 281] width 92 height 17
drag, startPoint x: 444, startPoint y: 296, endPoint x: 429, endPoint y: 294, distance: 15.5
click at [429, 294] on td "7.57" at bounding box center [464, 307] width 92 height 34
drag, startPoint x: 320, startPoint y: 298, endPoint x: 335, endPoint y: 300, distance: 14.9
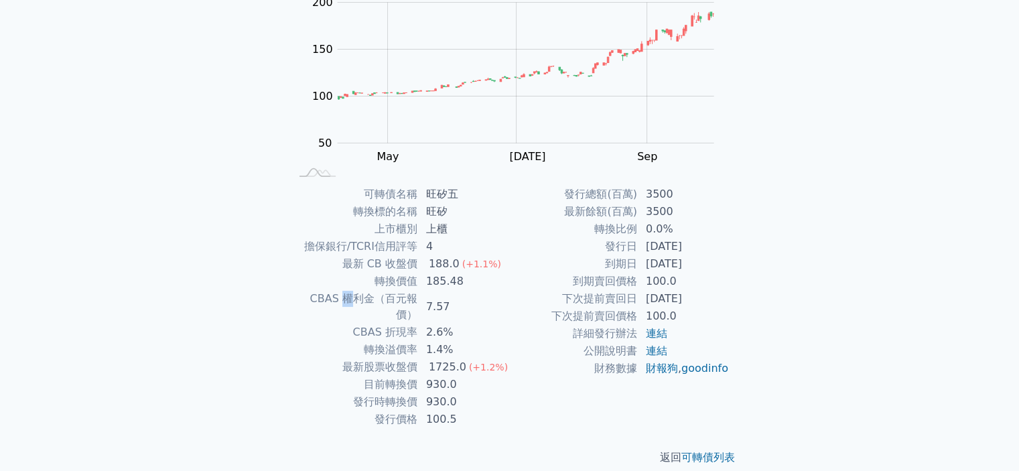
click at [335, 300] on td "CBAS 權利金（百元報價）" at bounding box center [354, 307] width 128 height 34
